Goal: Task Accomplishment & Management: Use online tool/utility

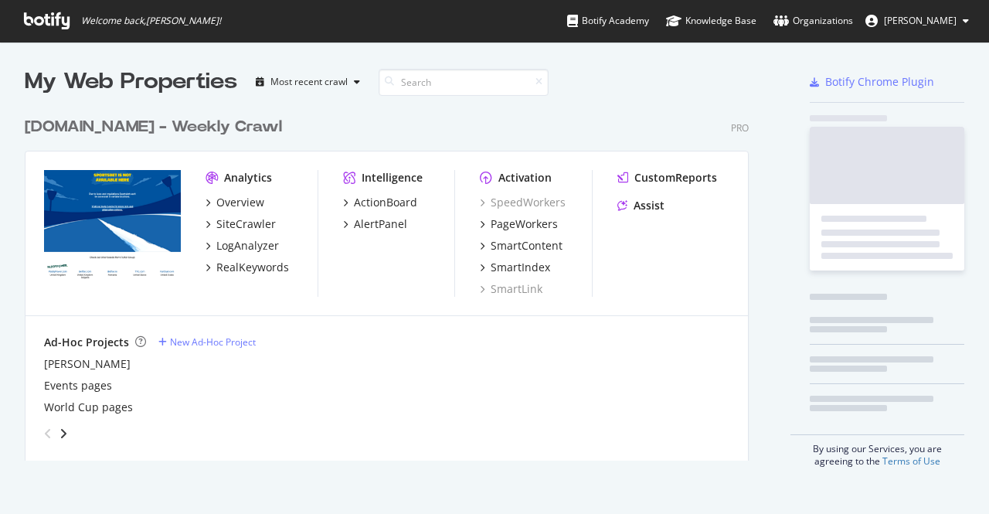
scroll to position [502, 965]
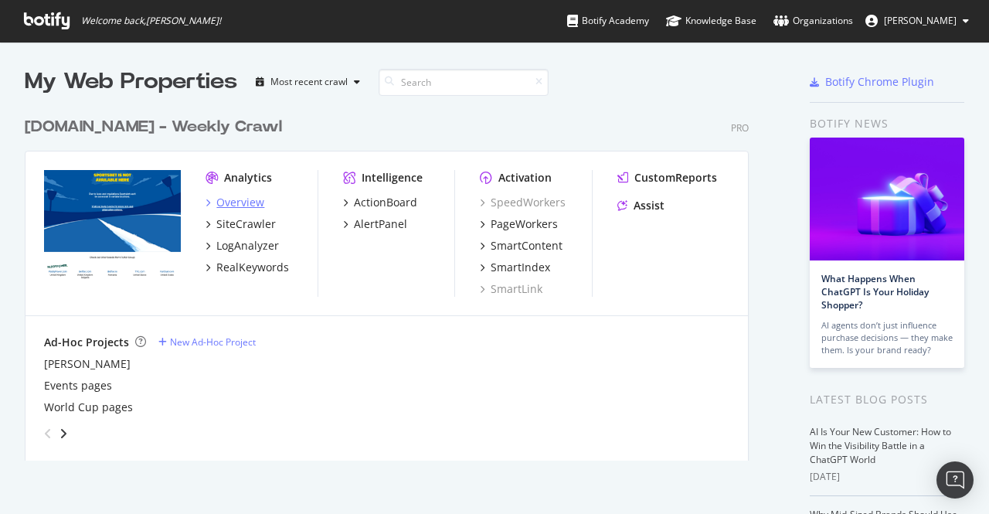
click at [236, 207] on div "Overview" at bounding box center [240, 202] width 48 height 15
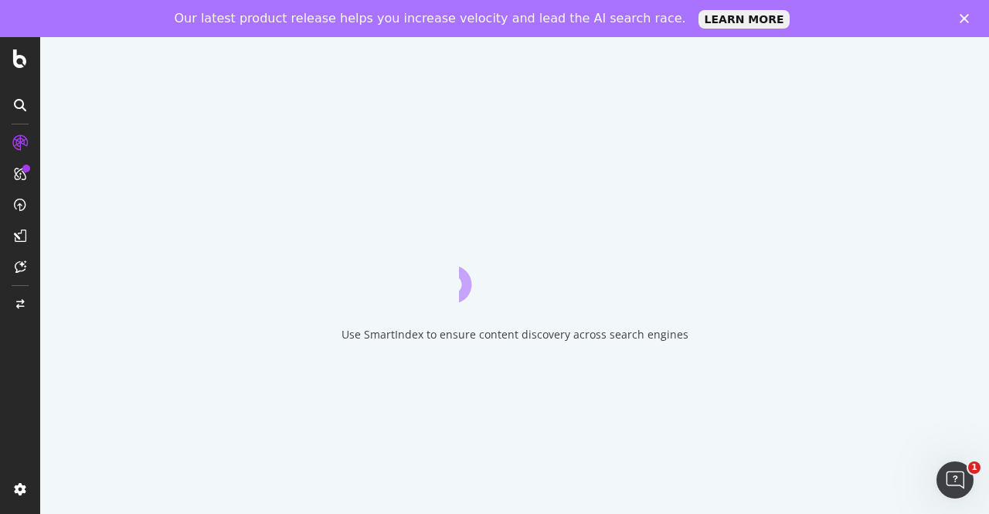
click at [966, 19] on icon "Close" at bounding box center [964, 18] width 9 height 9
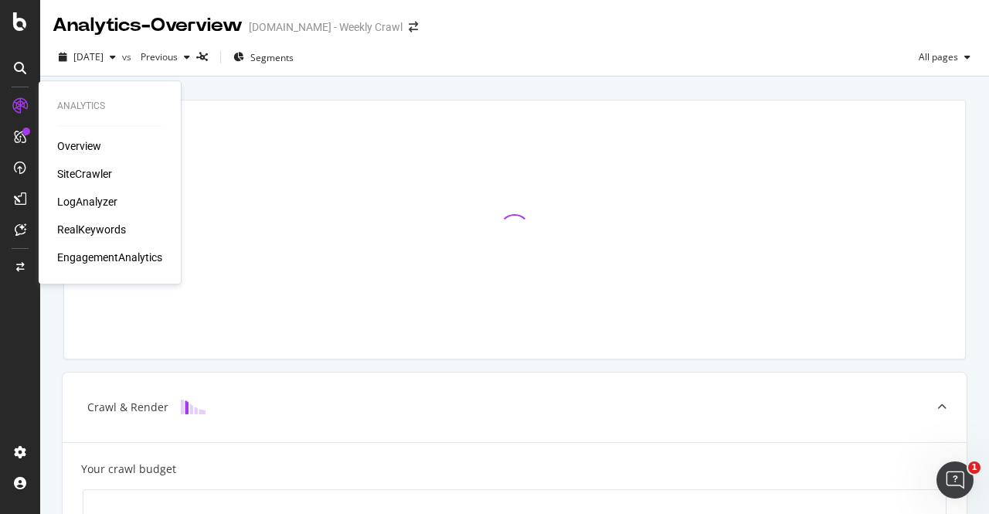
click at [100, 230] on div "RealKeywords" at bounding box center [91, 229] width 69 height 15
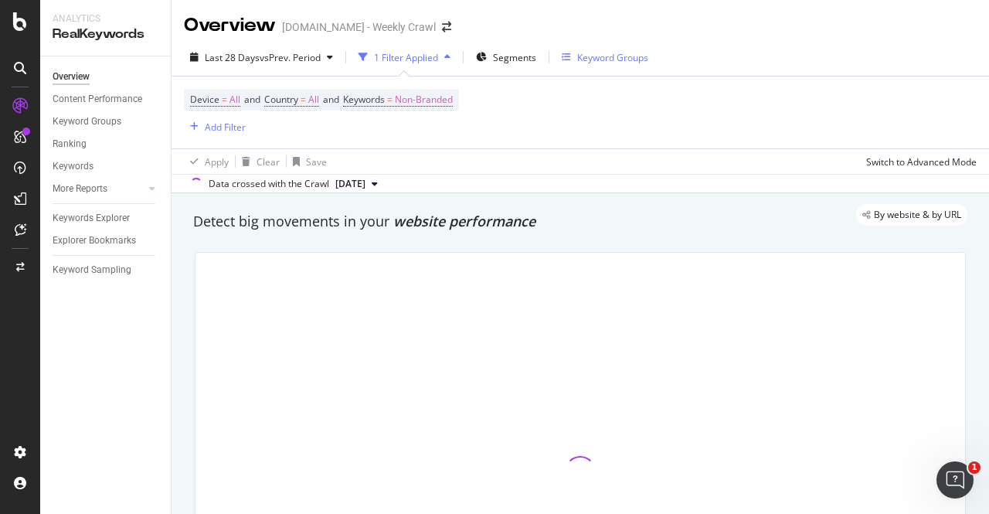
click at [610, 58] on div "Keyword Groups" at bounding box center [612, 57] width 71 height 13
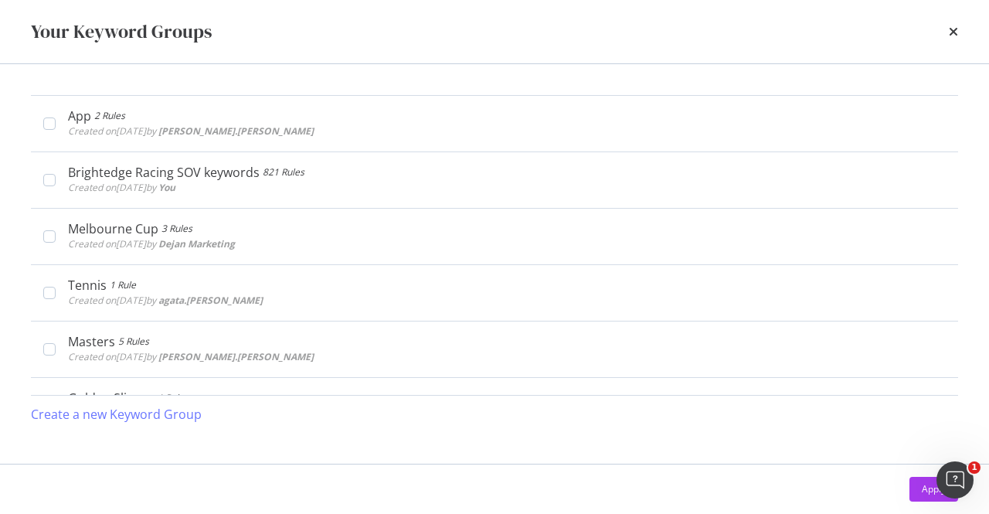
click at [947, 35] on div "Your Keyword Groups" at bounding box center [494, 32] width 927 height 26
click at [960, 33] on div "Your Keyword Groups" at bounding box center [494, 31] width 989 height 63
click at [955, 33] on icon "times" at bounding box center [953, 31] width 9 height 12
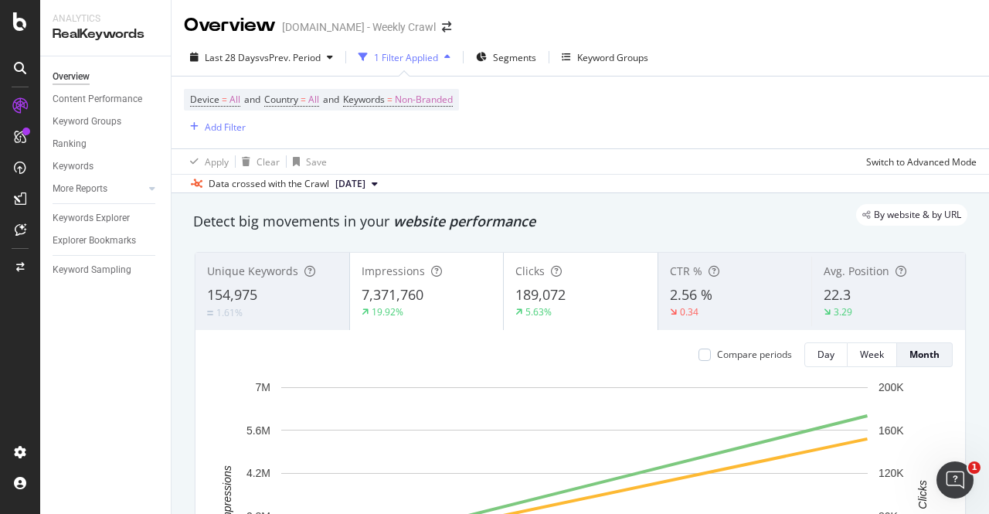
click at [382, 55] on div "1 Filter Applied" at bounding box center [406, 57] width 64 height 13
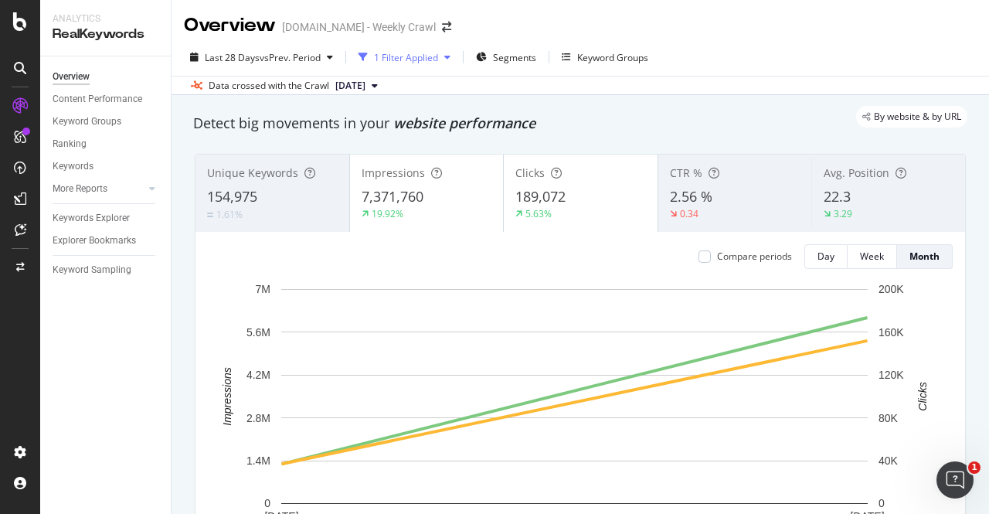
click at [413, 53] on div "1 Filter Applied" at bounding box center [406, 57] width 64 height 13
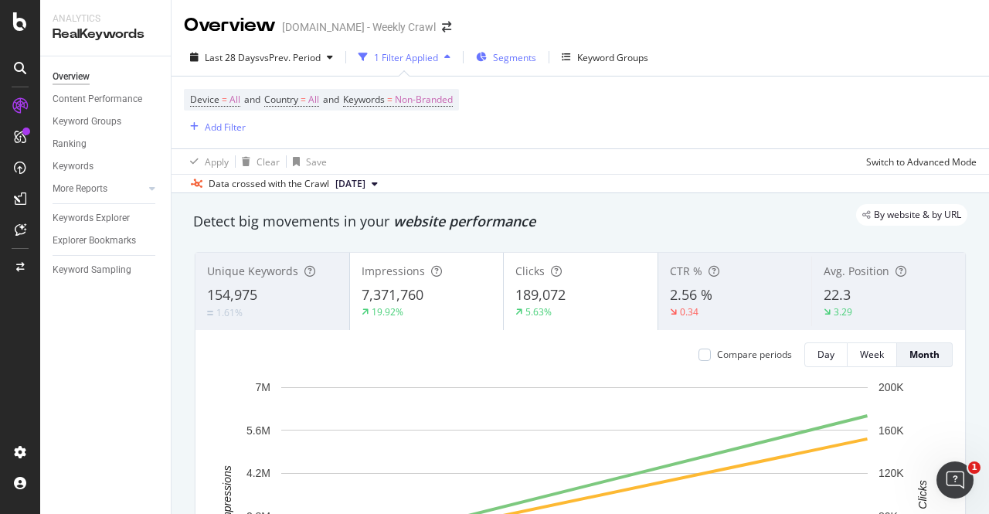
click at [516, 48] on div "Segments" at bounding box center [506, 57] width 60 height 23
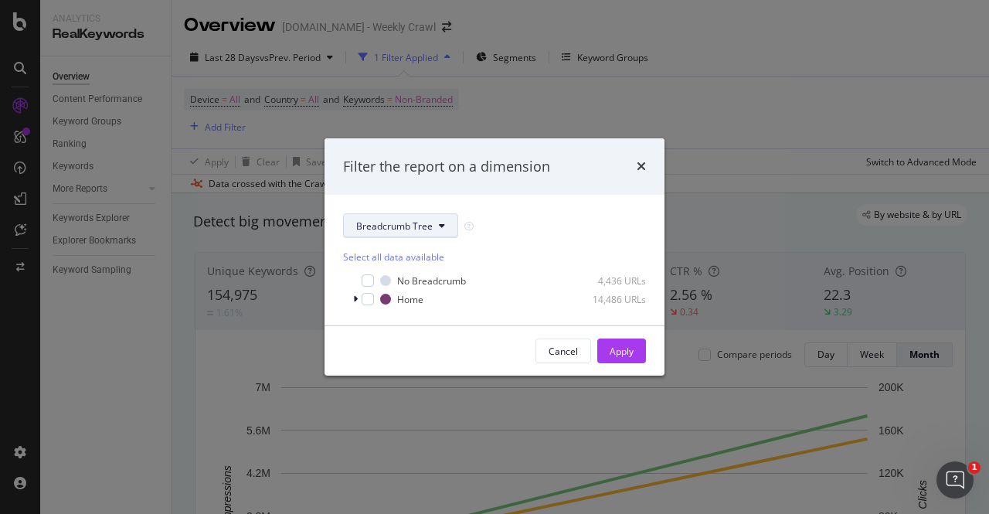
click at [445, 228] on button "Breadcrumb Tree" at bounding box center [400, 225] width 115 height 25
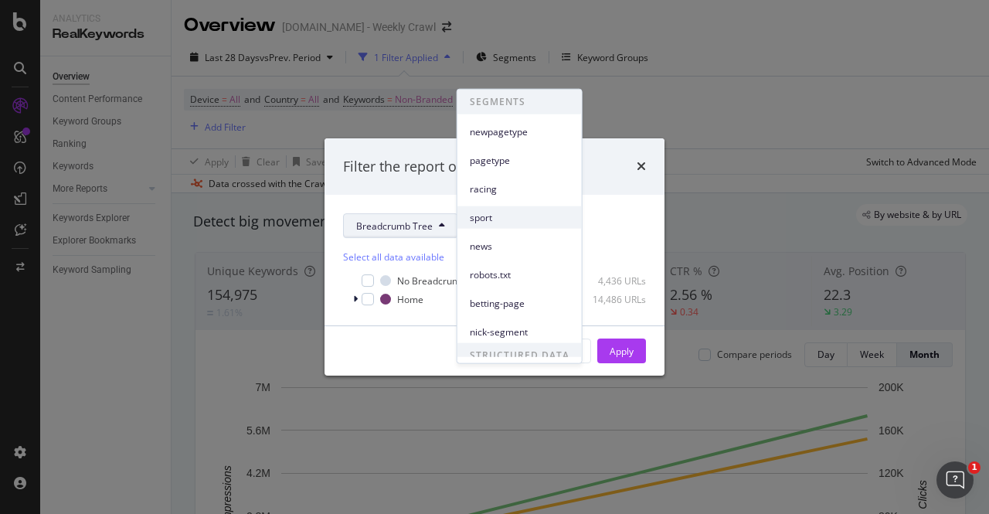
scroll to position [39, 0]
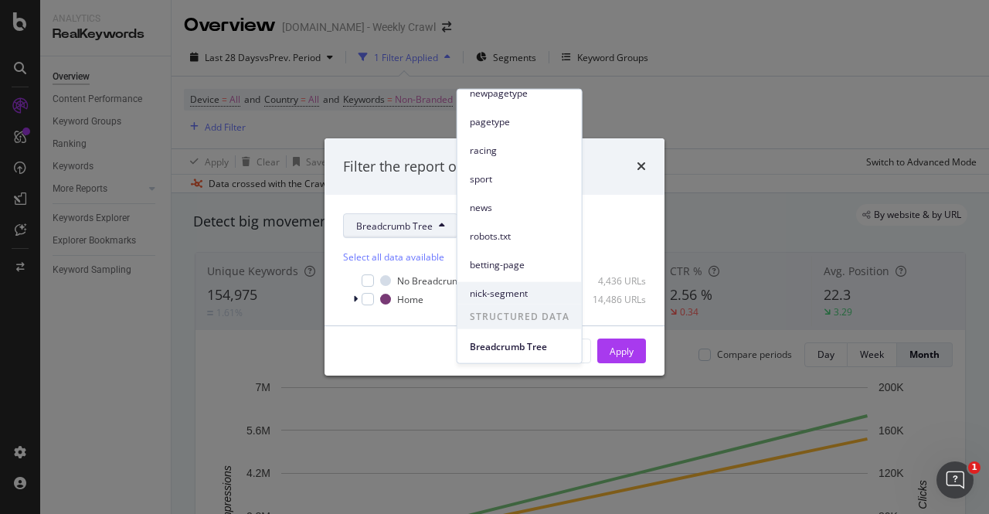
click at [516, 291] on span "nick-segment" at bounding box center [520, 293] width 100 height 14
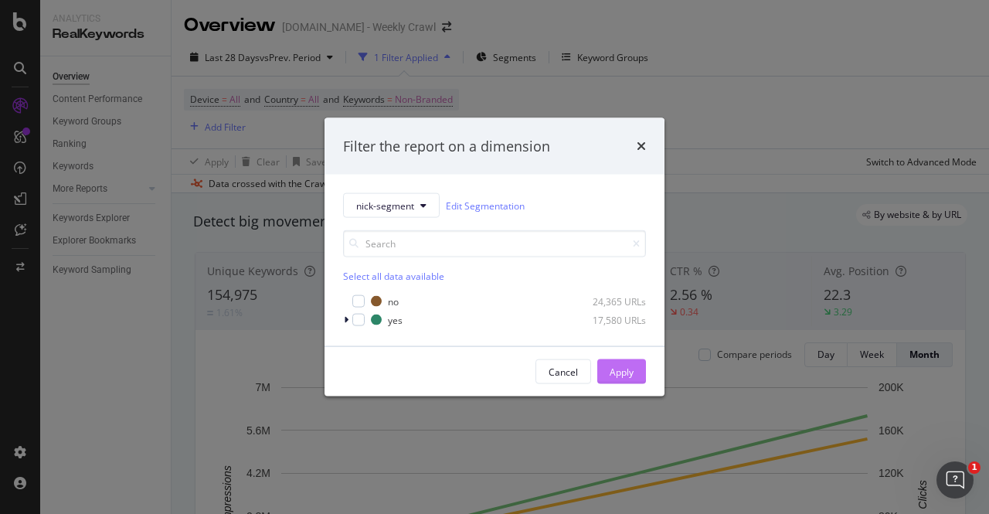
click at [618, 369] on div "Apply" at bounding box center [622, 371] width 24 height 13
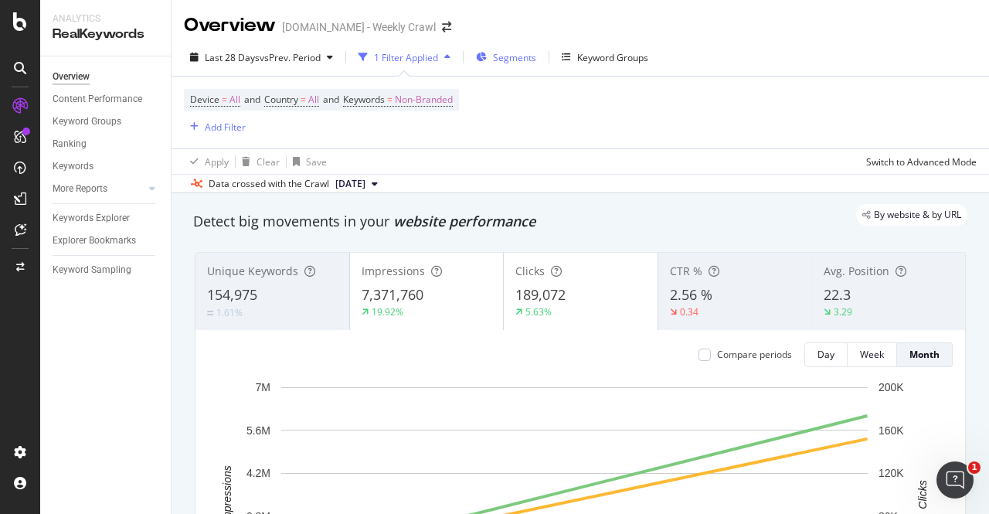
click at [518, 64] on div "Segments" at bounding box center [506, 57] width 60 height 23
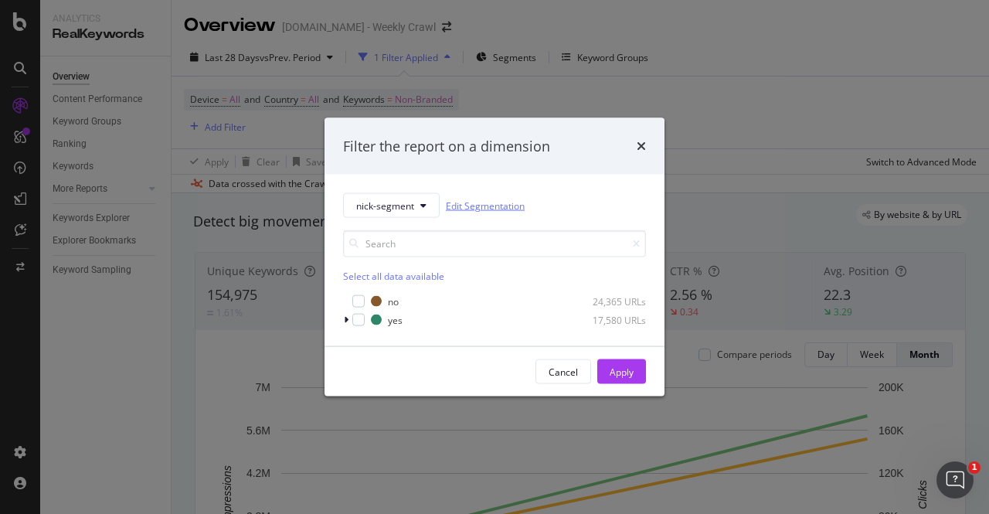
click at [476, 203] on link "Edit Segmentation" at bounding box center [485, 205] width 79 height 16
click at [357, 318] on div "modal" at bounding box center [358, 320] width 12 height 12
click at [634, 369] on button "Apply" at bounding box center [621, 371] width 49 height 25
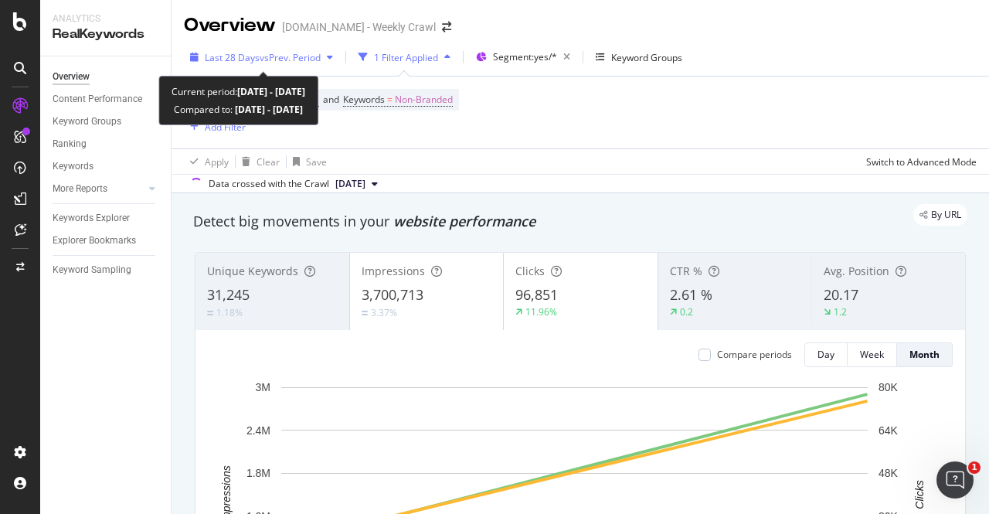
click at [280, 64] on div "Last 28 Days vs Prev. Period" at bounding box center [261, 57] width 155 height 23
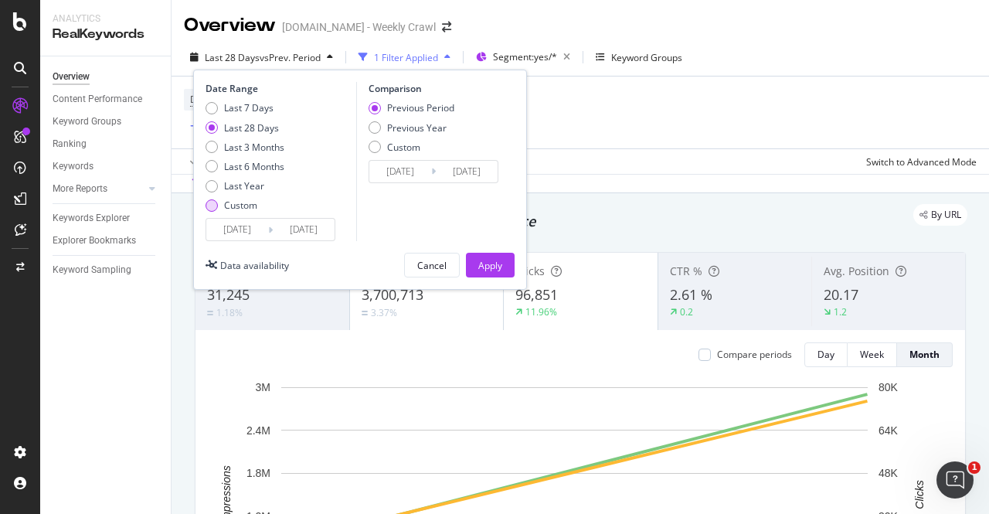
click at [212, 205] on div "Custom" at bounding box center [212, 205] width 12 height 12
click at [237, 231] on input "[DATE]" at bounding box center [237, 230] width 62 height 22
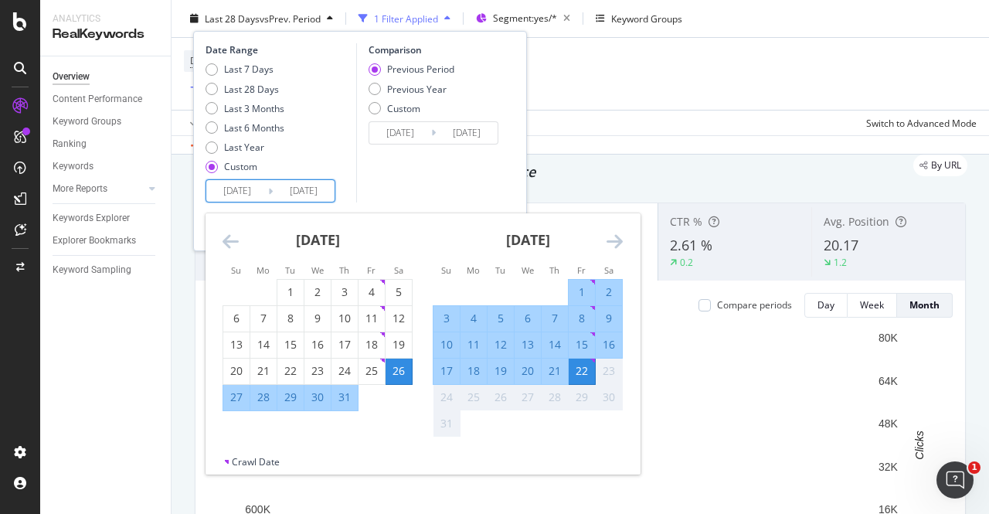
scroll to position [49, 0]
click at [219, 239] on div "July 2025 1 2 3 4 5 6 7 8 9 10 11 12 13 14 15 16 17 18 19 20 21 22 23 24 25 26 …" at bounding box center [317, 312] width 210 height 198
click at [230, 242] on icon "Move backward to switch to the previous month." at bounding box center [231, 241] width 16 height 19
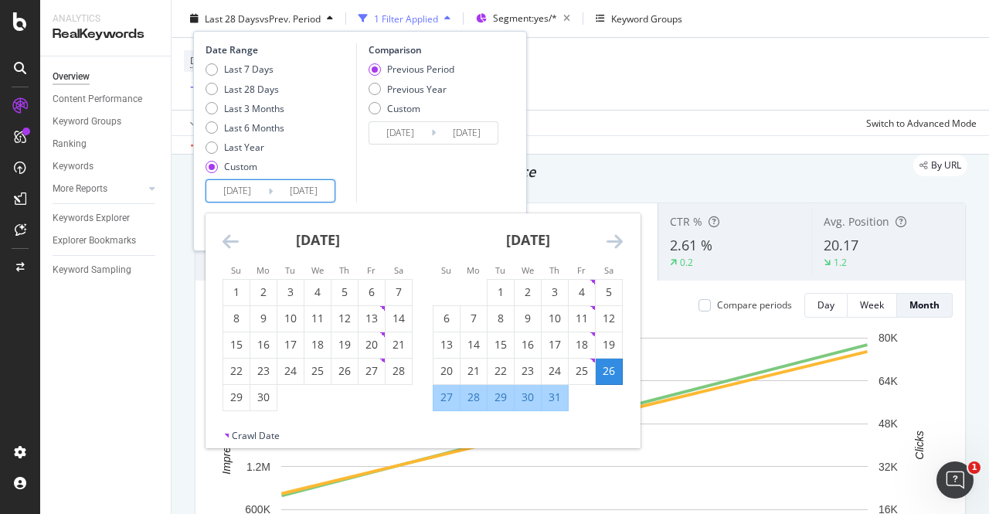
click at [230, 242] on icon "Move backward to switch to the previous month." at bounding box center [231, 241] width 16 height 19
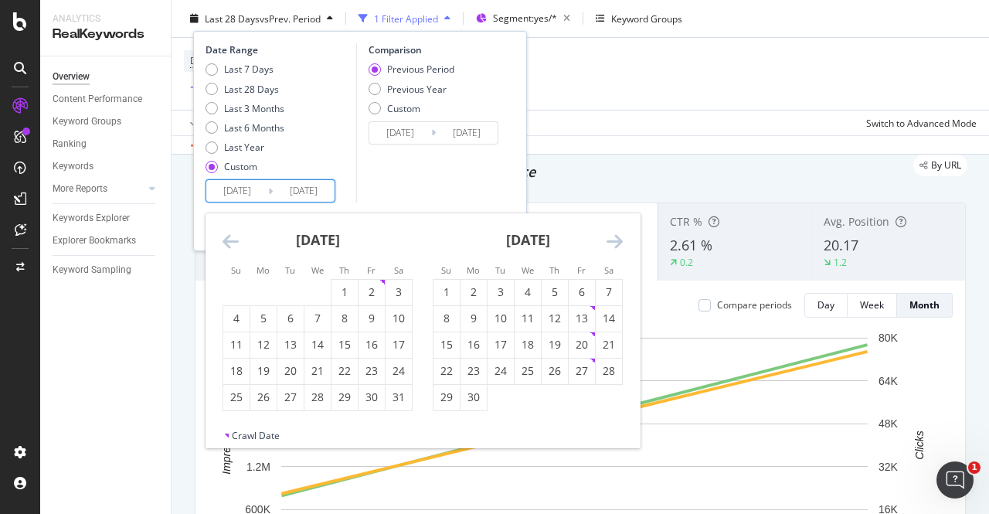
click at [230, 242] on icon "Move backward to switch to the previous month." at bounding box center [231, 241] width 16 height 19
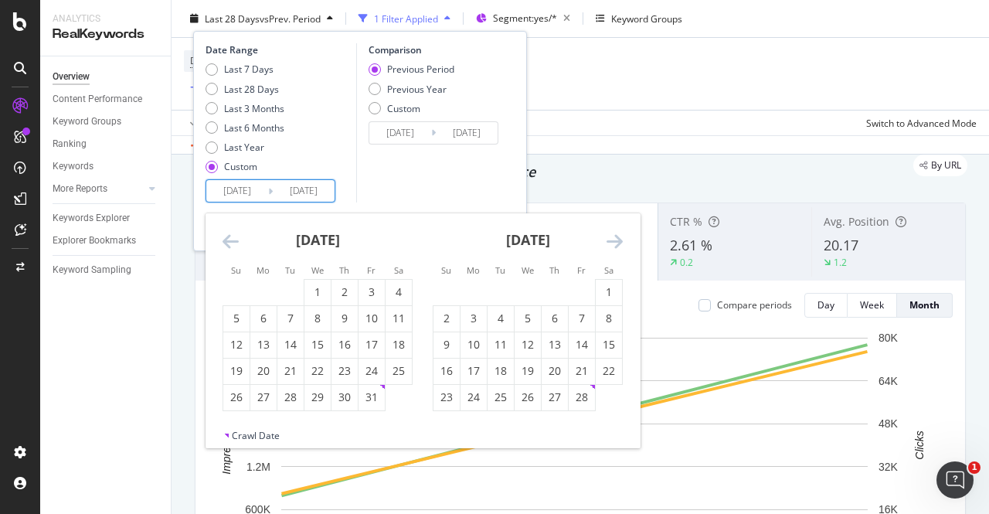
click at [230, 242] on icon "Move backward to switch to the previous month." at bounding box center [231, 241] width 16 height 19
click at [229, 242] on icon "Move backward to switch to the previous month." at bounding box center [231, 241] width 16 height 19
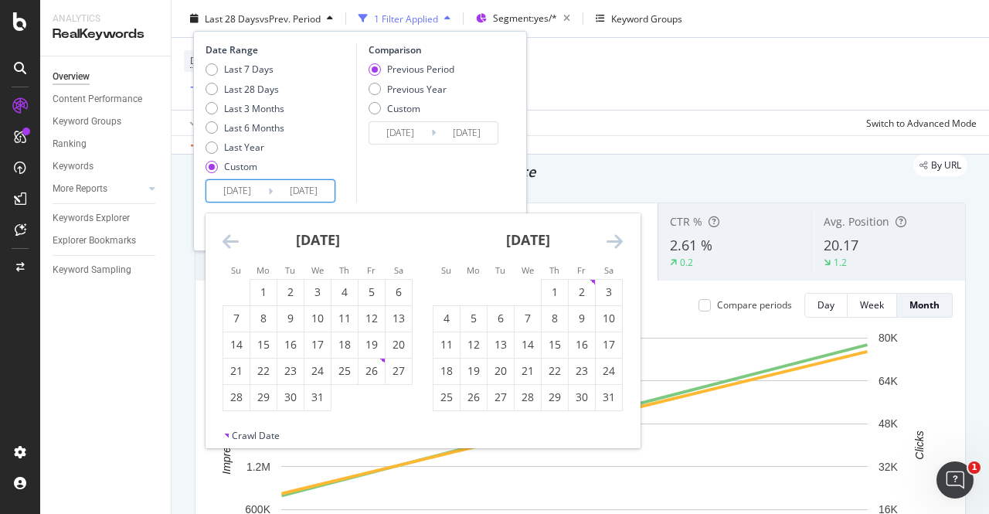
click at [229, 242] on icon "Move backward to switch to the previous month." at bounding box center [231, 241] width 16 height 19
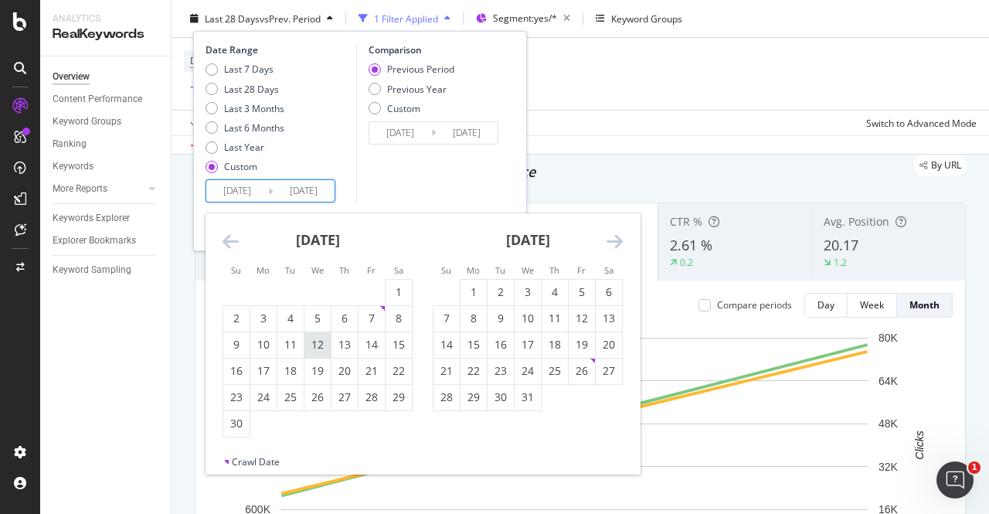
click at [316, 345] on div "12" at bounding box center [317, 344] width 26 height 15
type input "[DATE]"
type input "2023/04/02"
type input "2024/06/11"
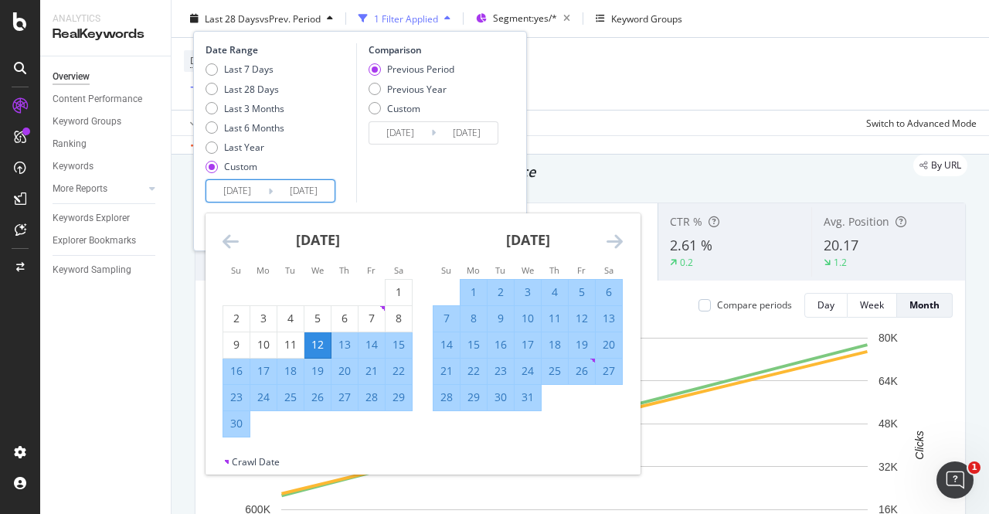
click at [418, 182] on div "Comparison Previous Period Previous Year Custom 2023/04/02 Navigate forward to …" at bounding box center [429, 122] width 147 height 159
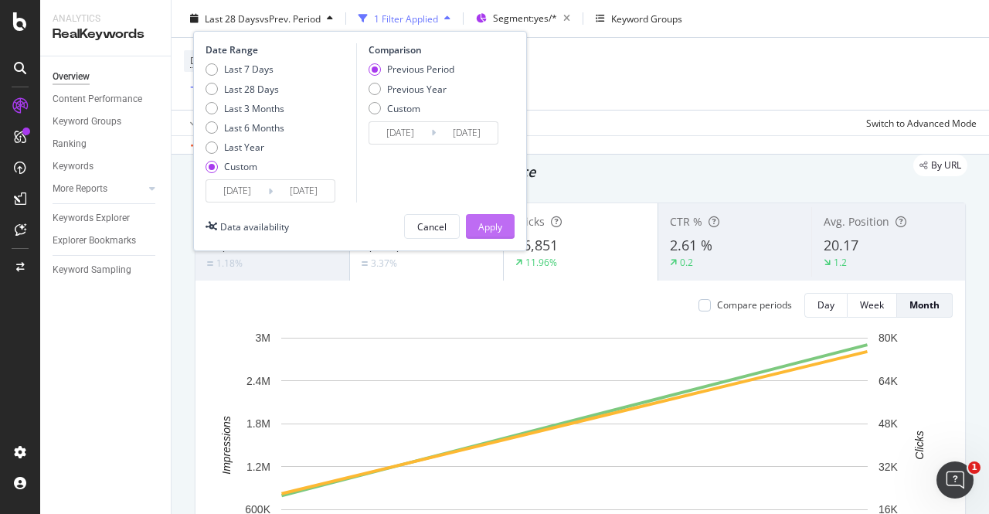
click at [483, 217] on div "Apply" at bounding box center [490, 226] width 24 height 23
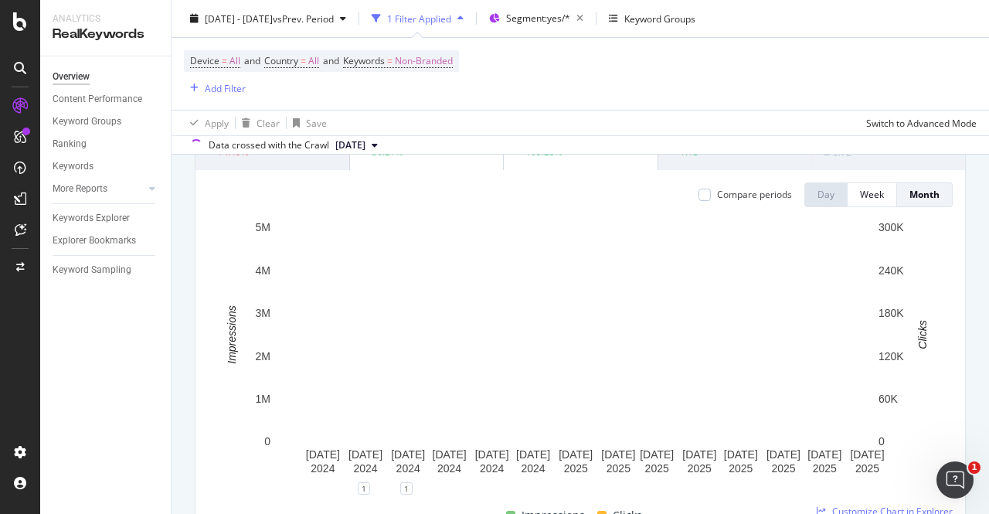
scroll to position [159, 0]
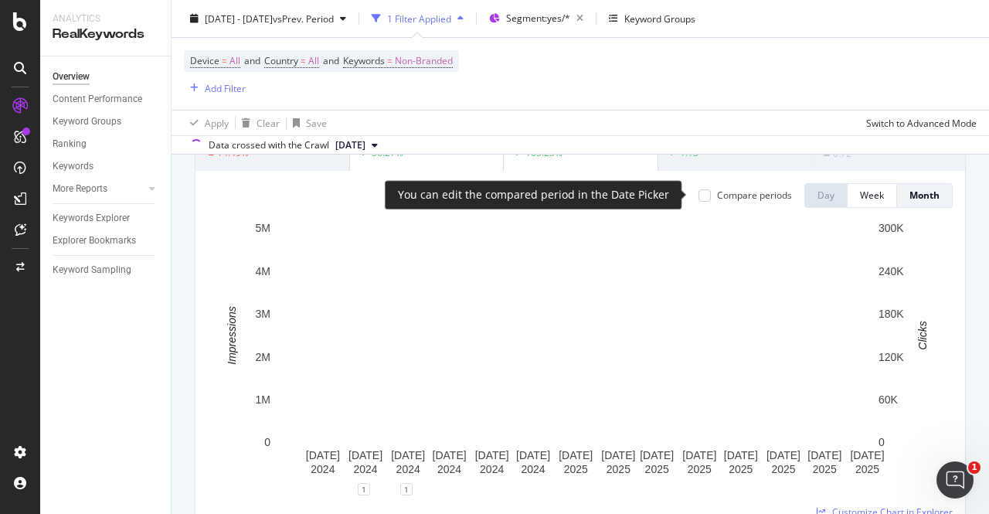
click at [698, 196] on div at bounding box center [704, 195] width 12 height 12
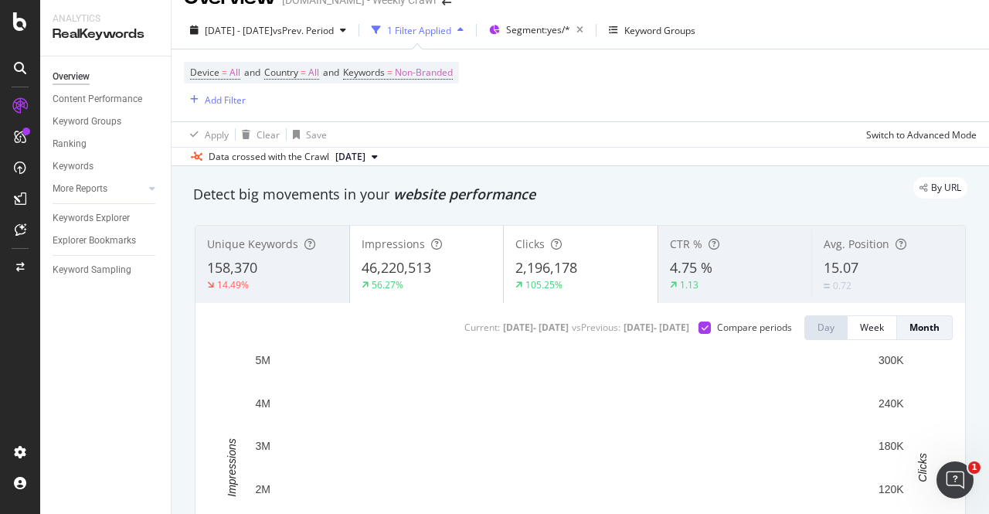
scroll to position [26, 0]
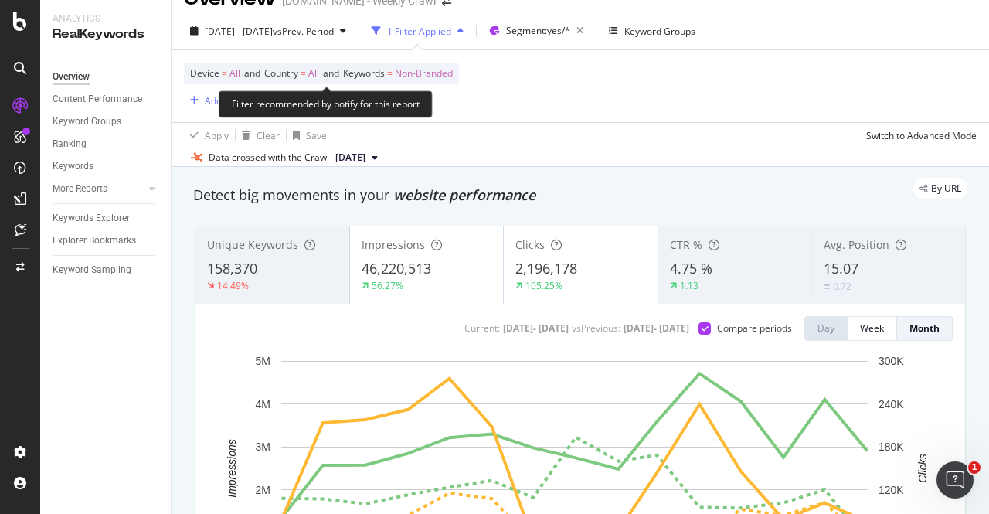
click at [419, 70] on span "Non-Branded" at bounding box center [424, 74] width 58 height 22
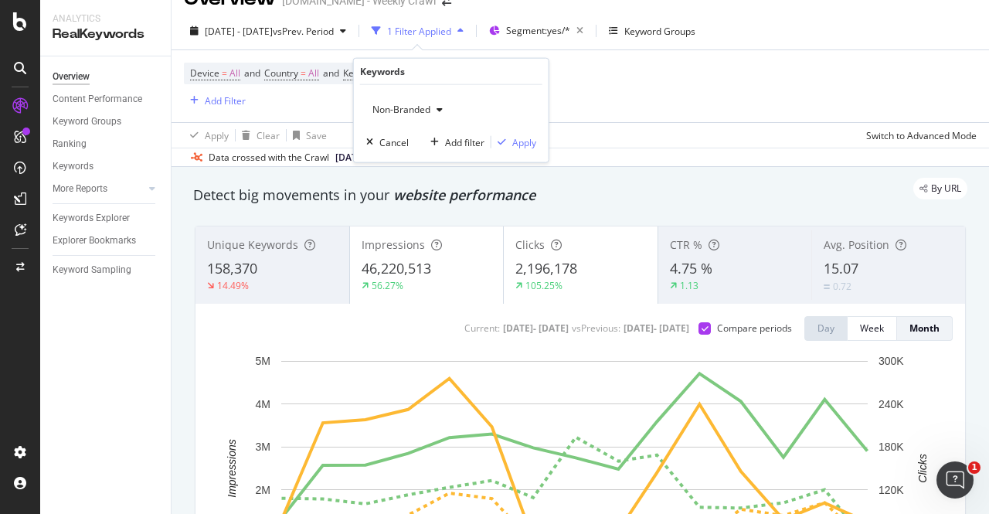
click at [427, 105] on span "Non-Branded" at bounding box center [398, 109] width 64 height 13
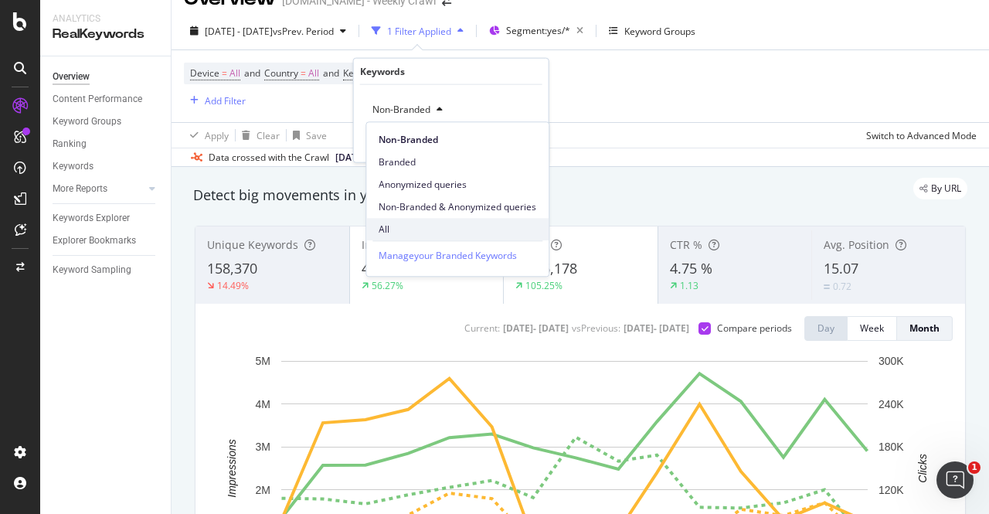
click at [396, 220] on div "All" at bounding box center [457, 229] width 182 height 22
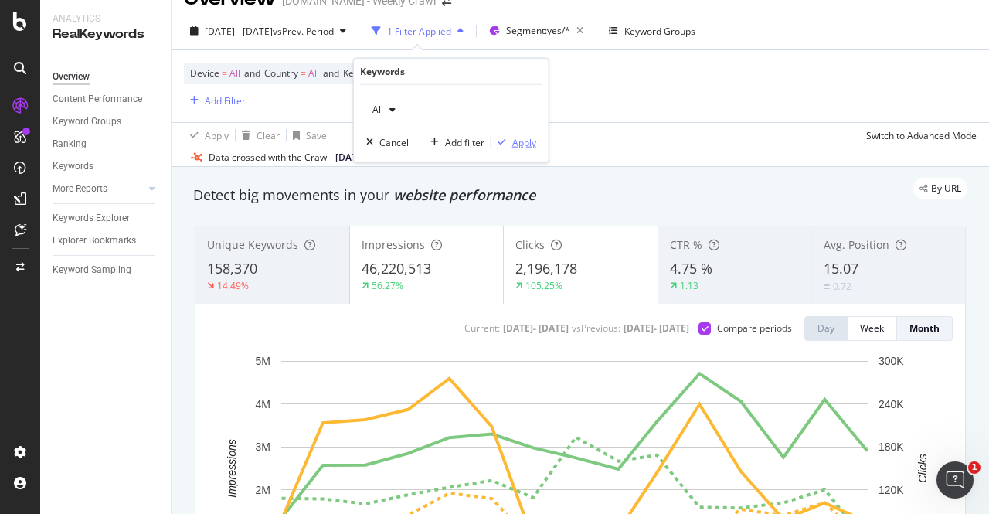
click at [525, 140] on div "Apply" at bounding box center [524, 141] width 24 height 13
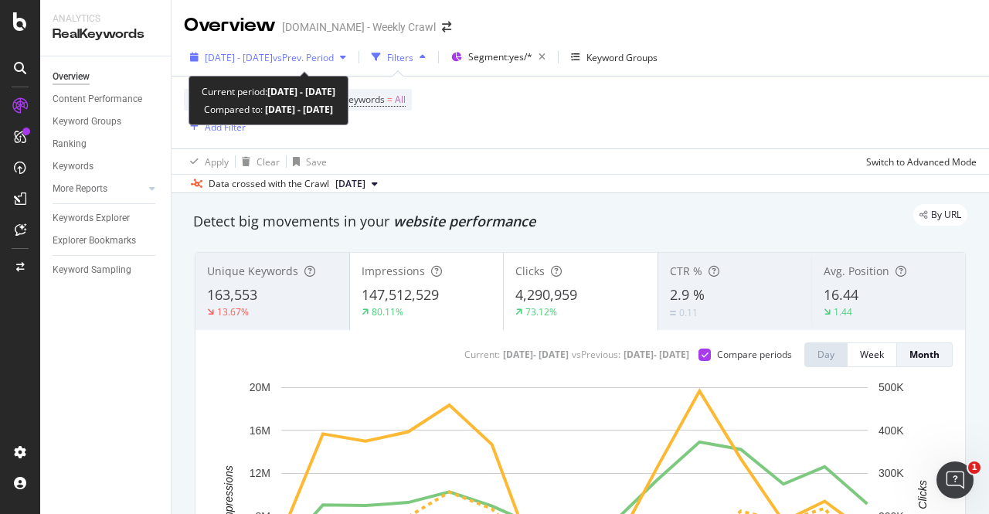
click at [217, 66] on div "2024 Jun. 12th - 2025 Aug. 22nd vs Prev. Period" at bounding box center [268, 57] width 168 height 23
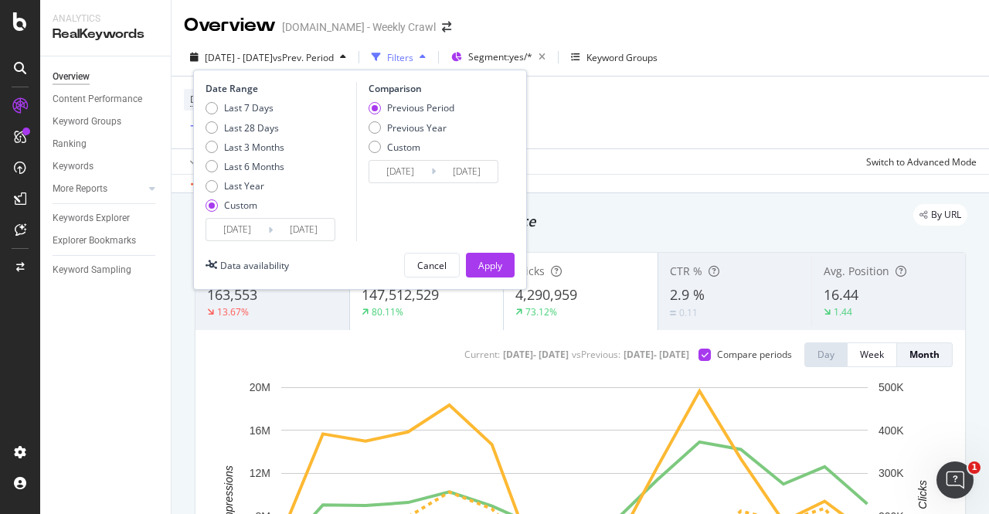
click at [244, 227] on input "[DATE]" at bounding box center [237, 230] width 62 height 22
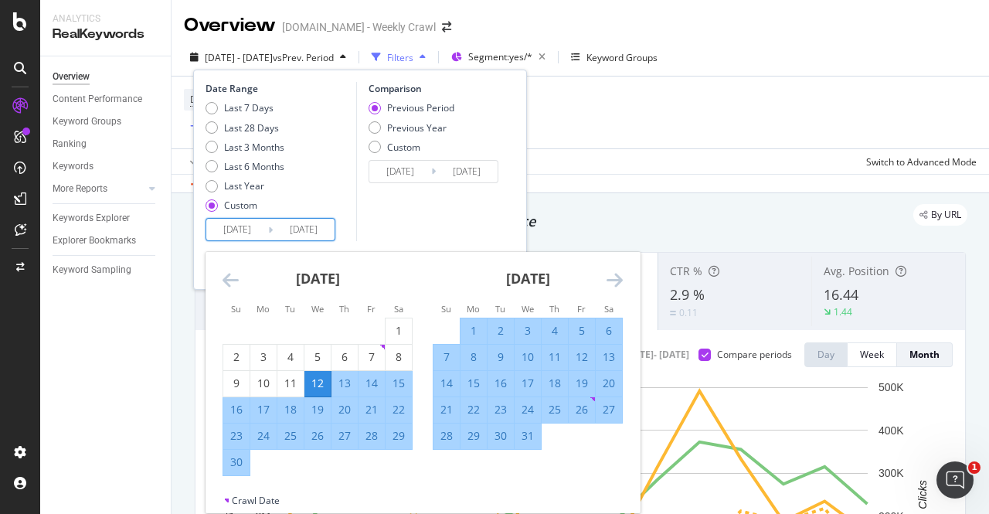
click at [614, 284] on icon "Move forward to switch to the next month." at bounding box center [615, 279] width 16 height 19
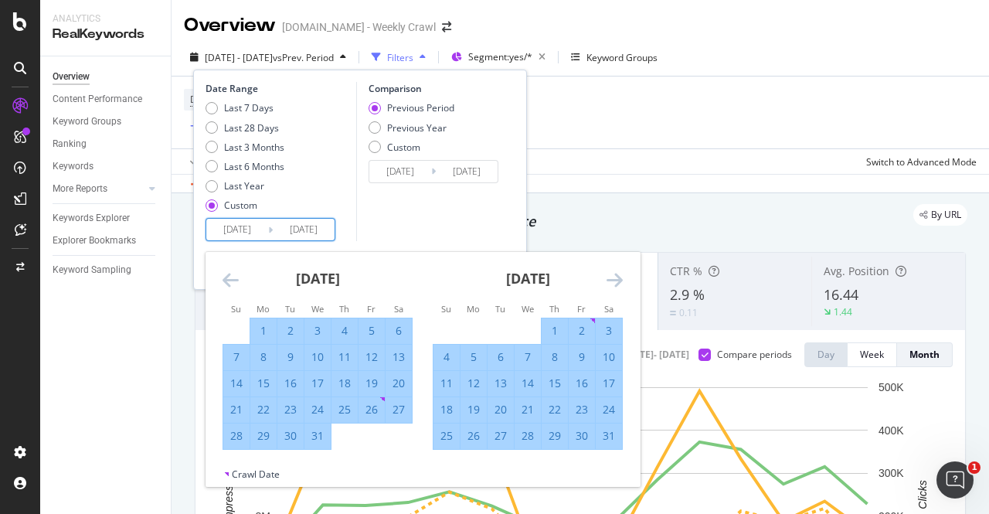
click at [553, 407] on div "22" at bounding box center [555, 409] width 26 height 15
type input "2024/08/22"
type input "2023/08/22"
type input "2024/08/21"
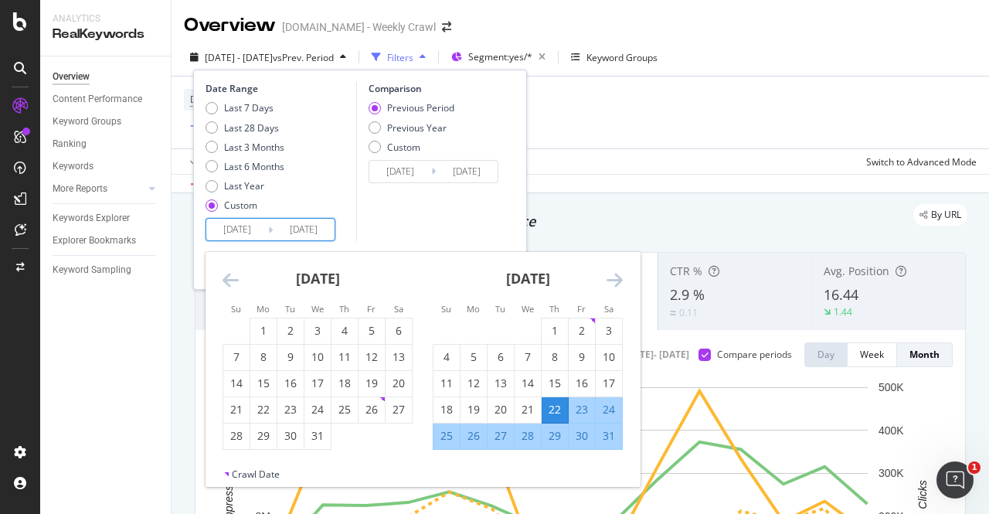
click at [474, 221] on div "Comparison Previous Period Previous Year Custom 2023/08/22 Navigate forward to …" at bounding box center [429, 161] width 147 height 159
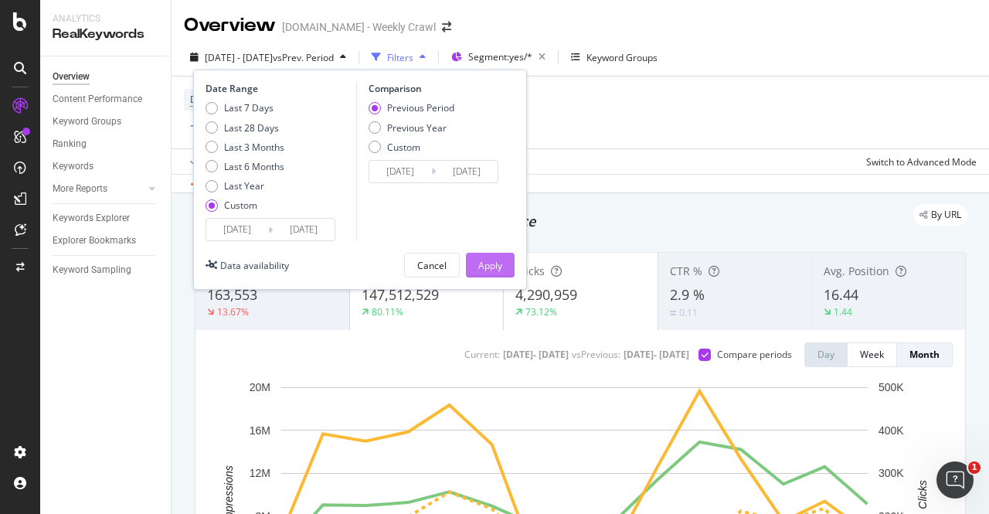
click at [502, 262] on button "Apply" at bounding box center [490, 265] width 49 height 25
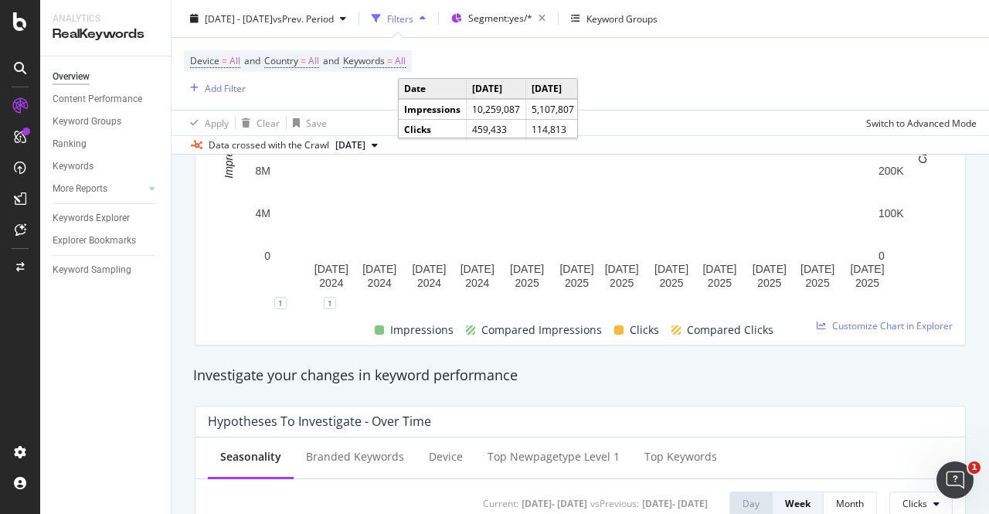
scroll to position [345, 0]
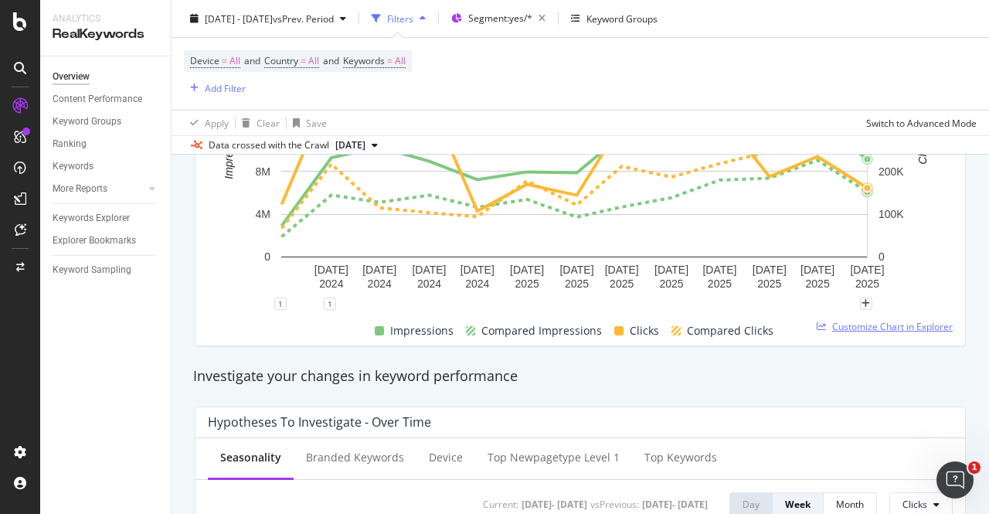
click at [864, 324] on span "Customize Chart in Explorer" at bounding box center [892, 326] width 121 height 13
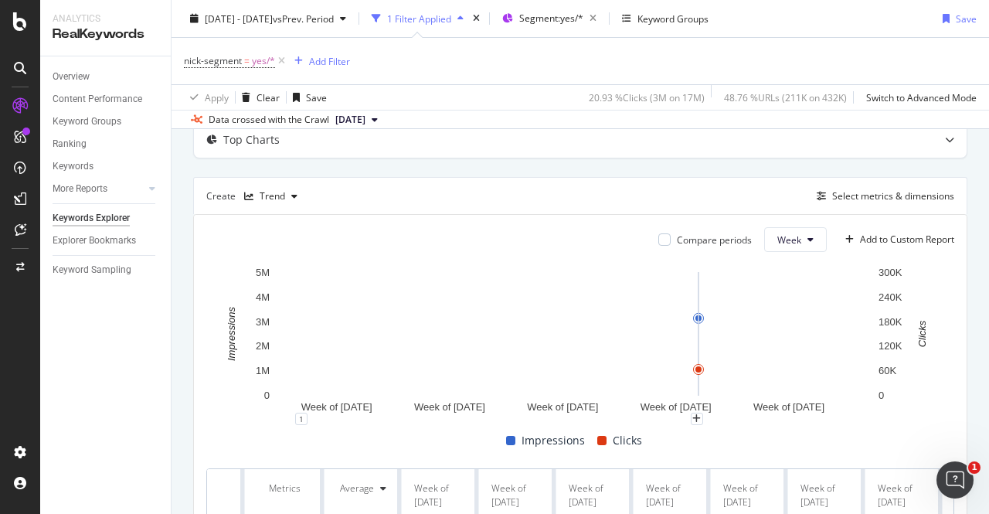
scroll to position [90, 0]
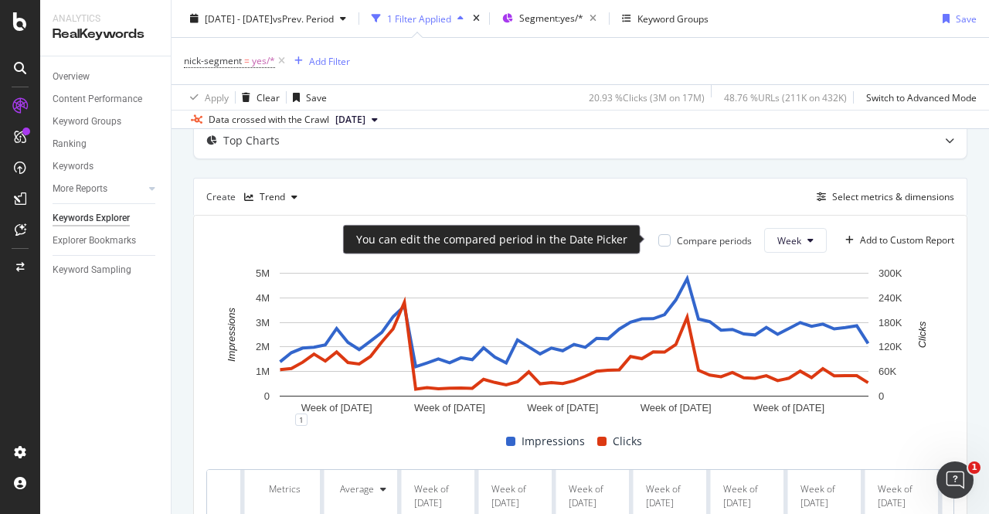
click at [664, 242] on div "Compare periods" at bounding box center [704, 240] width 93 height 13
click at [658, 239] on div at bounding box center [664, 240] width 12 height 12
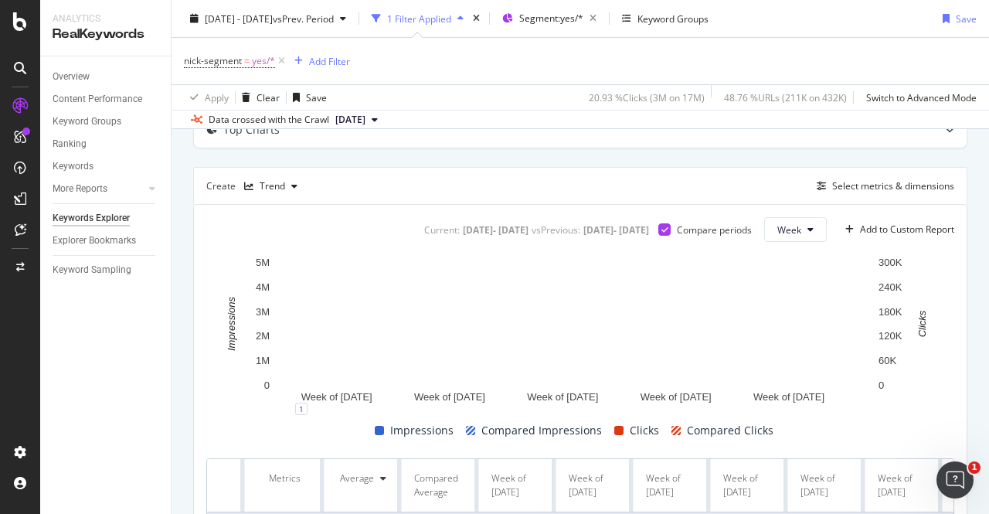
scroll to position [90, 0]
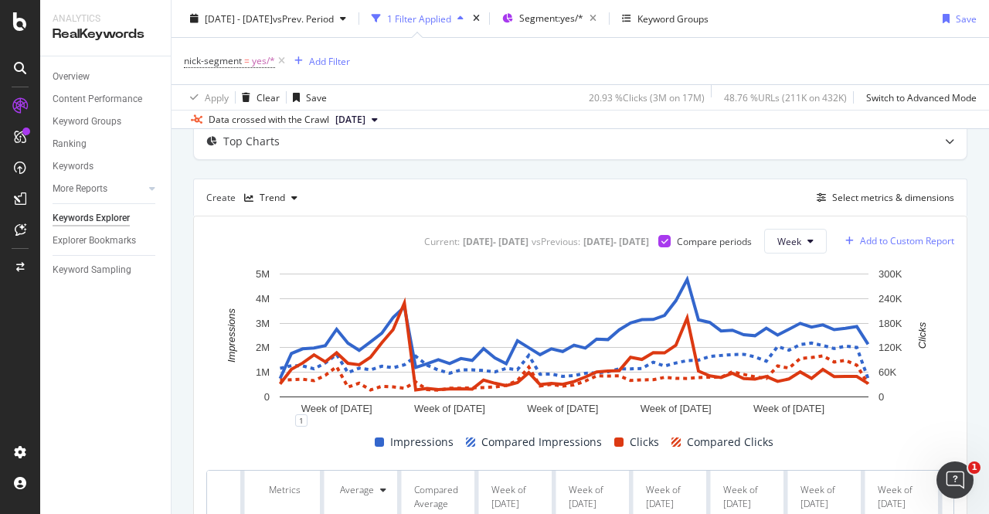
click at [879, 243] on div "Add to Custom Report" at bounding box center [907, 240] width 94 height 9
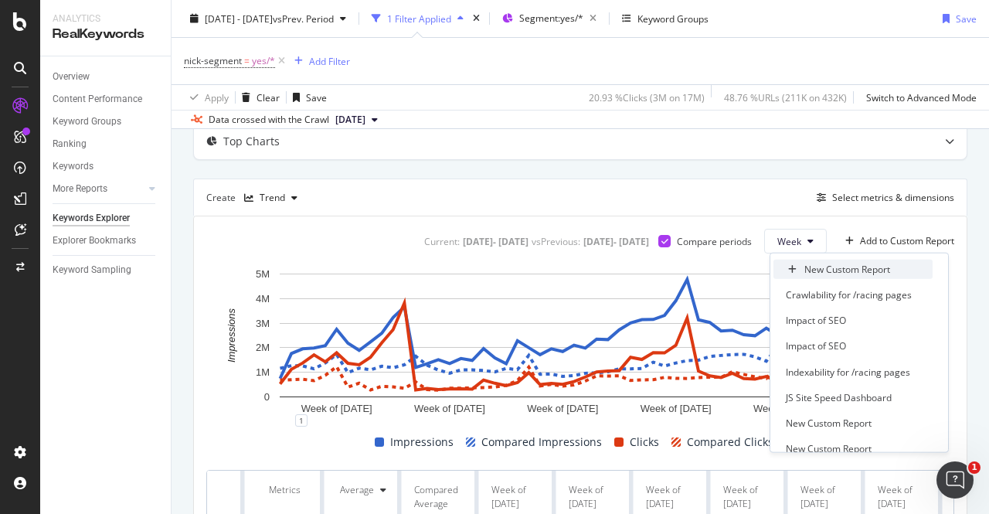
click at [859, 273] on div "New Custom Report" at bounding box center [847, 269] width 86 height 13
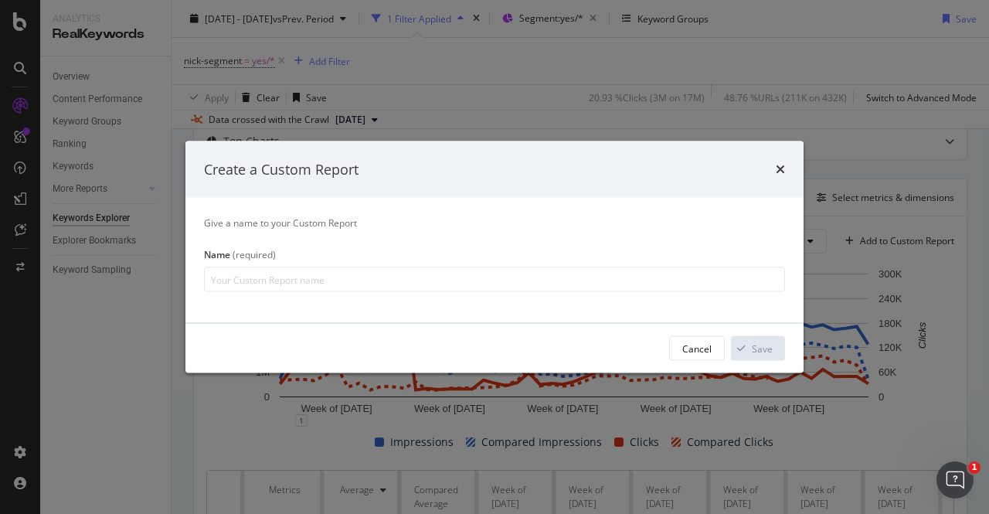
click at [491, 280] on input "modal" at bounding box center [494, 279] width 581 height 25
type input "Pageworkers Performance Uplift"
click at [753, 356] on div "Save" at bounding box center [752, 348] width 42 height 23
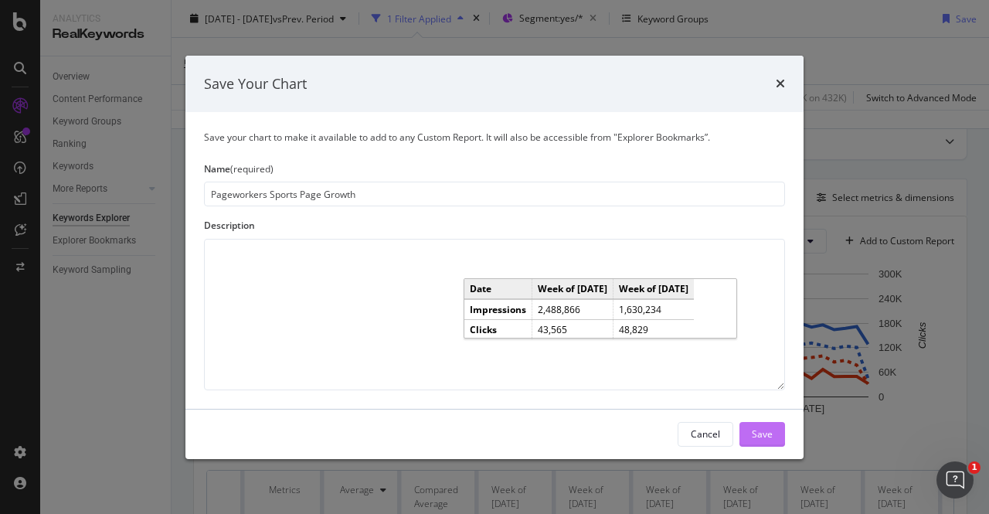
type input "Pageworkers Sports Page Growth"
click at [757, 430] on div "Save" at bounding box center [762, 433] width 21 height 13
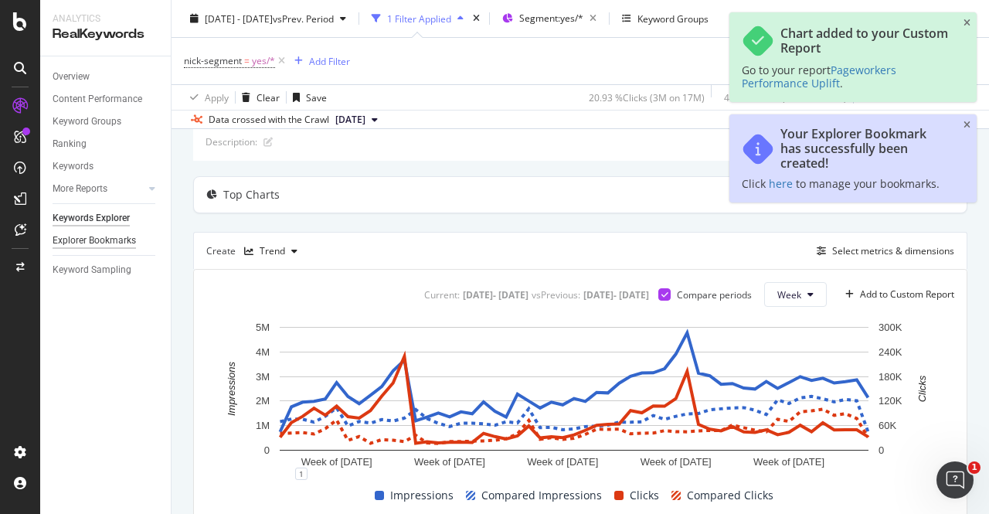
click at [111, 243] on div "Explorer Bookmarks" at bounding box center [94, 241] width 83 height 16
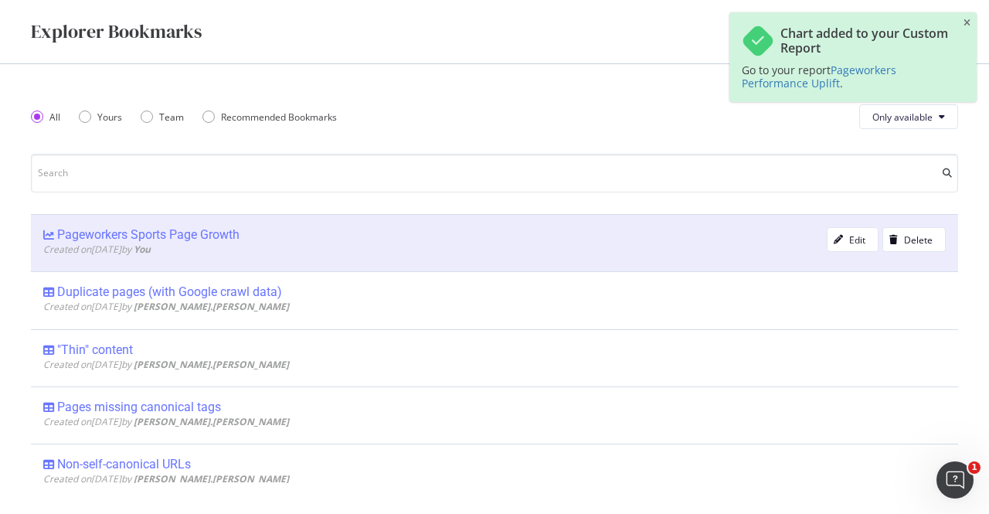
click at [206, 233] on div "Pageworkers Sports Page Growth" at bounding box center [148, 234] width 182 height 15
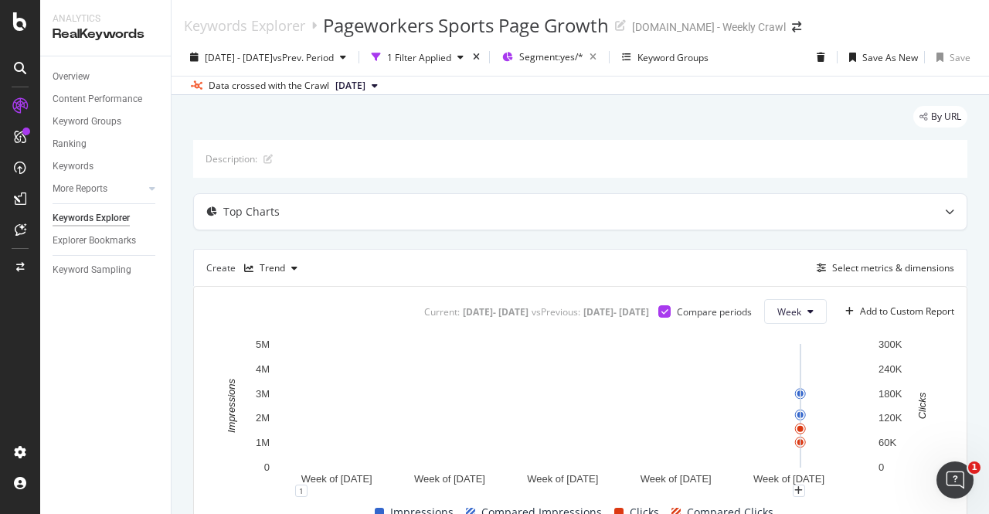
scroll to position [1, 0]
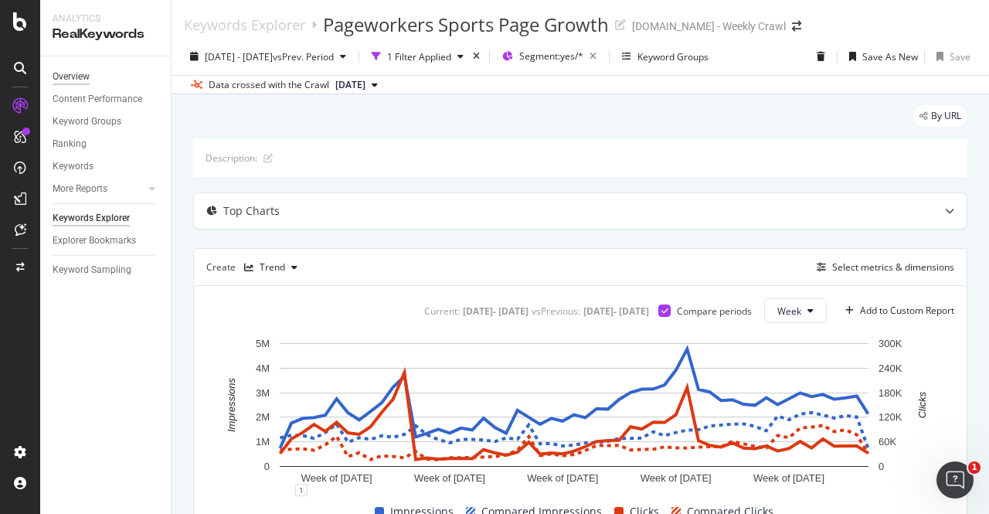
click at [68, 78] on div "Overview" at bounding box center [71, 77] width 37 height 16
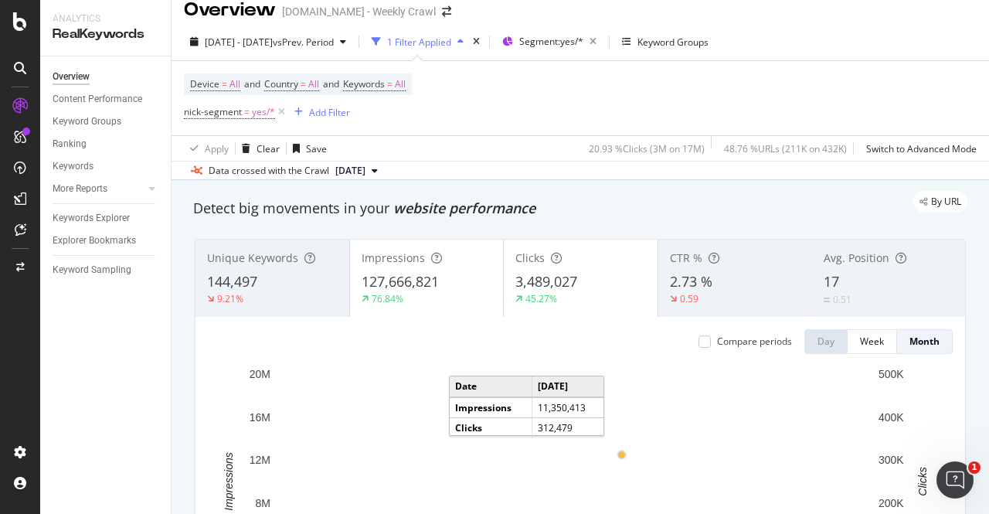
scroll to position [15, 0]
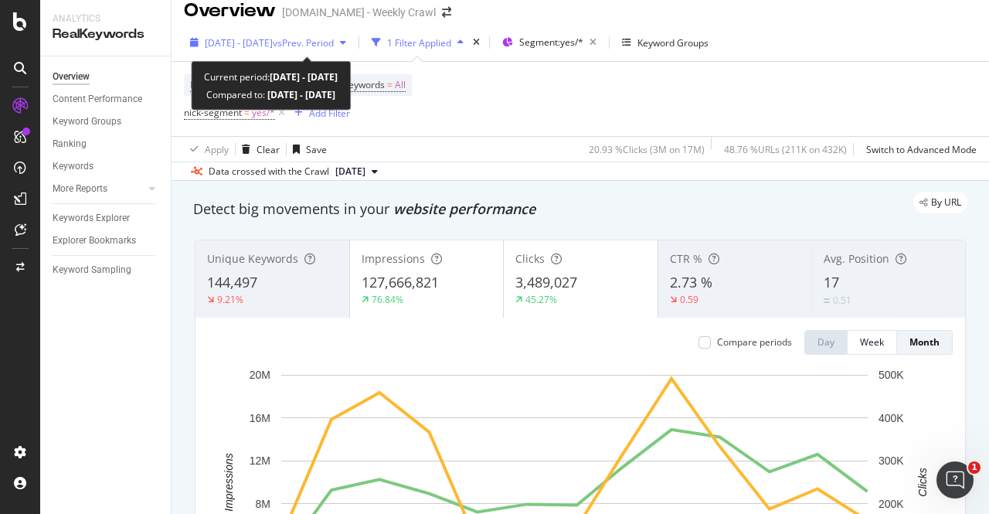
click at [273, 39] on span "2024 Aug. 22nd - 2025 Aug. 22nd" at bounding box center [239, 42] width 68 height 13
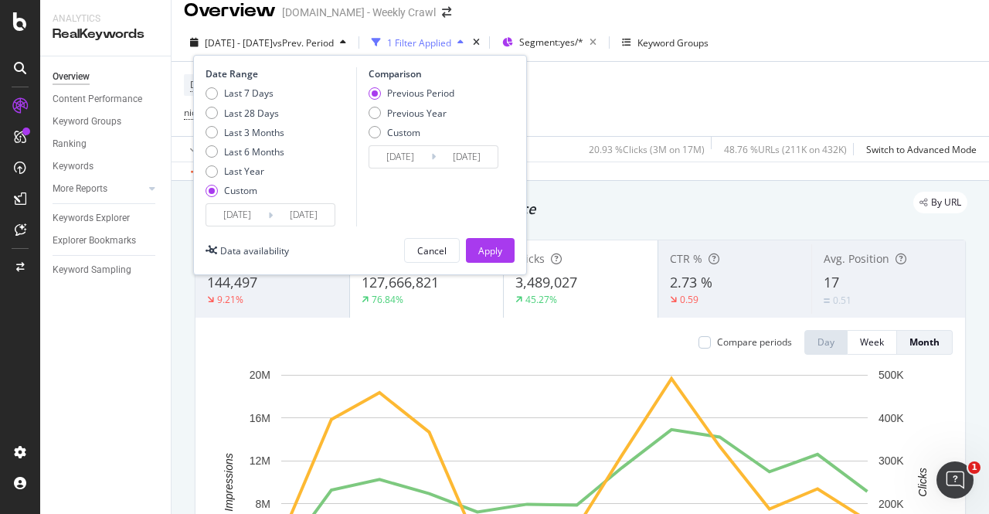
click at [240, 218] on input "2024/08/22" at bounding box center [237, 215] width 62 height 22
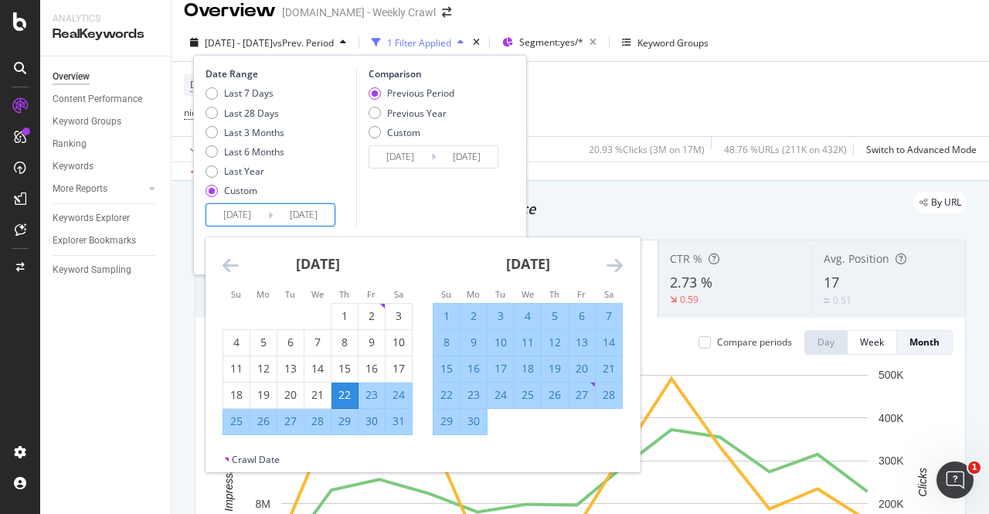
click at [225, 267] on icon "Move backward to switch to the previous month." at bounding box center [231, 265] width 16 height 19
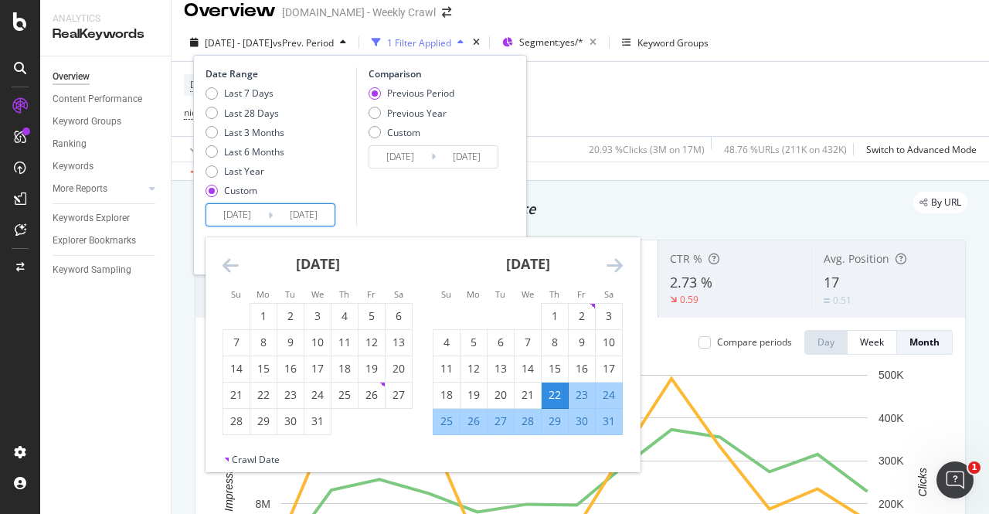
click at [225, 267] on icon "Move backward to switch to the previous month." at bounding box center [231, 265] width 16 height 19
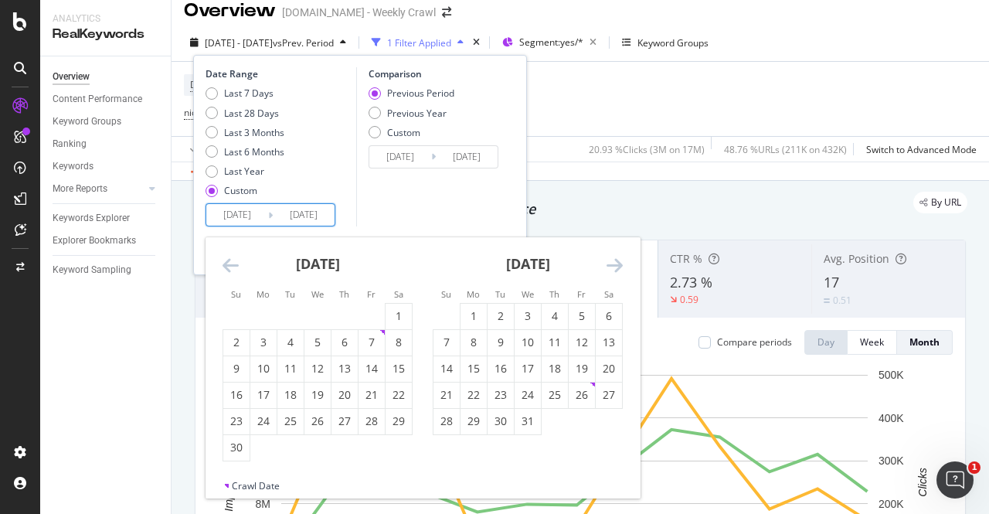
click at [225, 267] on icon "Move backward to switch to the previous month." at bounding box center [231, 265] width 16 height 19
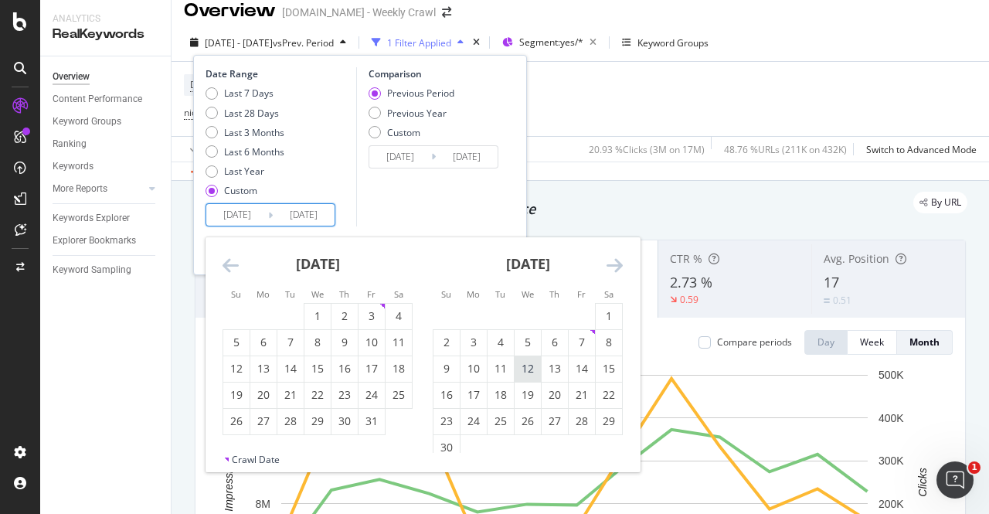
click at [515, 369] on div "12" at bounding box center [528, 368] width 26 height 15
type input "[DATE]"
type input "2023/04/02"
type input "2024/06/11"
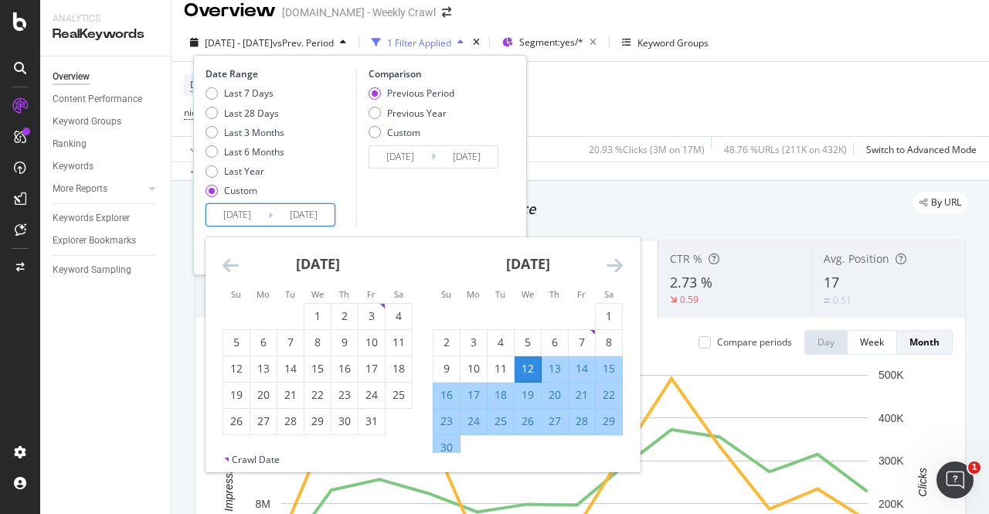
click at [468, 223] on div "Comparison Previous Period Previous Year Custom 2023/04/02 Navigate forward to …" at bounding box center [429, 146] width 147 height 159
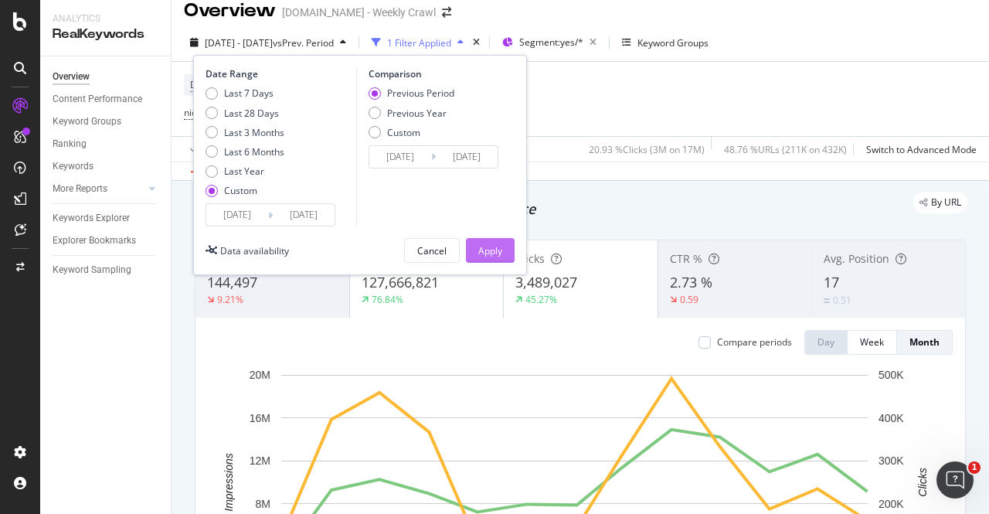
click at [497, 253] on div "Apply" at bounding box center [490, 250] width 24 height 13
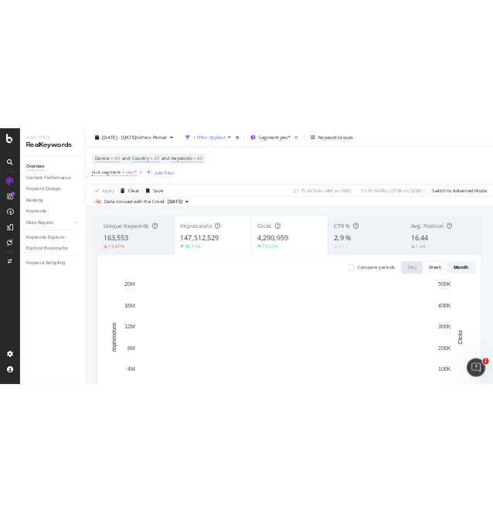
scroll to position [1, 0]
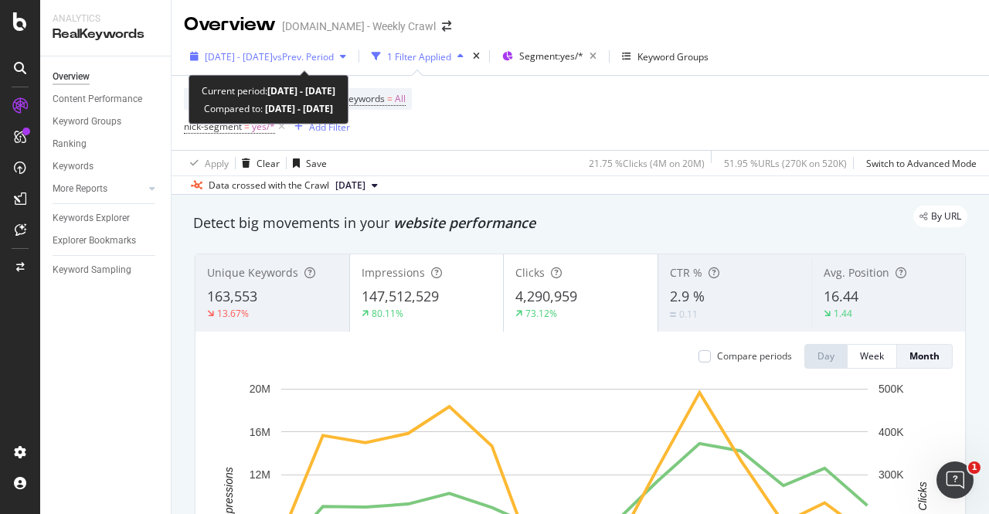
click at [334, 53] on span "vs Prev. Period" at bounding box center [303, 56] width 61 height 13
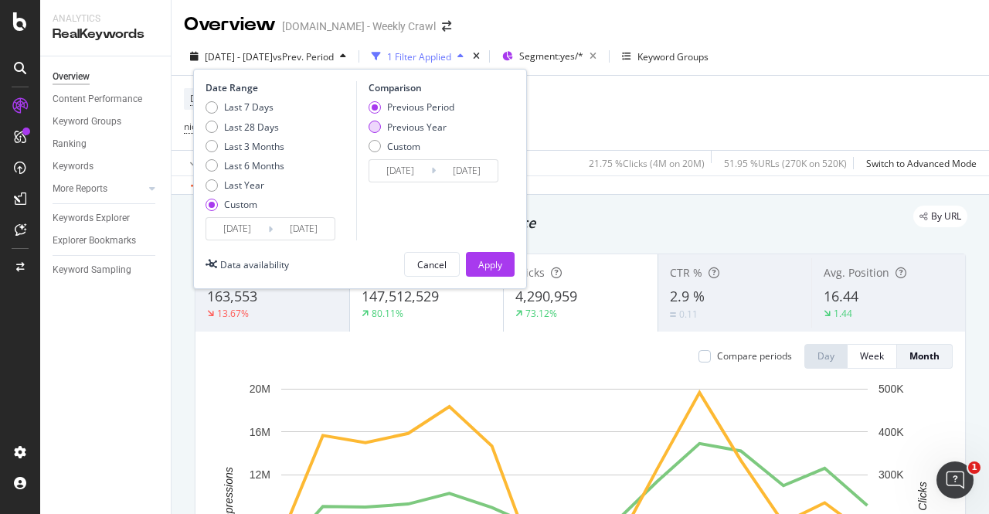
click at [374, 126] on div "Previous Year" at bounding box center [375, 127] width 12 height 12
type input "2023/06/14"
type input "[DATE]"
click at [375, 104] on div "Previous Period" at bounding box center [375, 107] width 12 height 12
type input "2023/04/02"
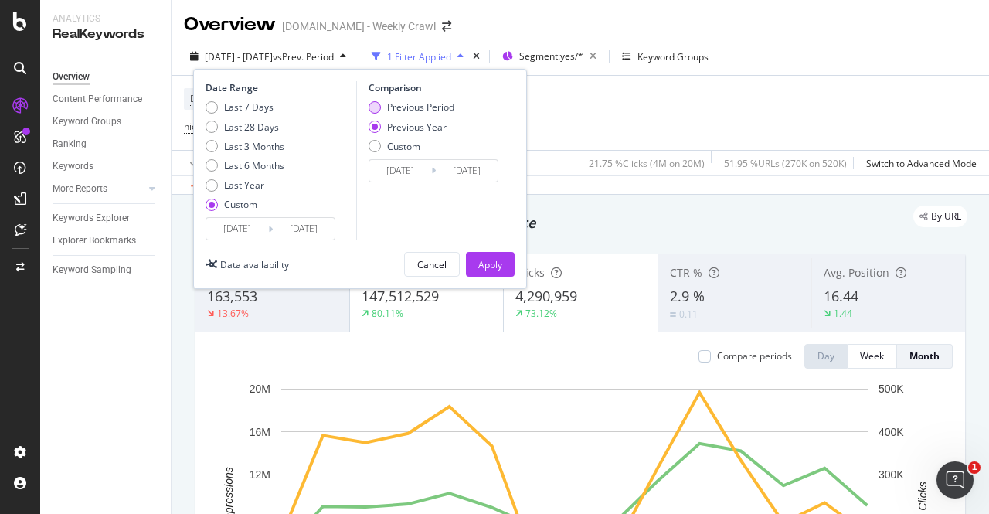
type input "2024/06/11"
click at [372, 129] on div "Previous Year" at bounding box center [375, 127] width 12 height 12
type input "2023/06/14"
type input "[DATE]"
click at [373, 105] on div "Previous Period" at bounding box center [375, 107] width 12 height 12
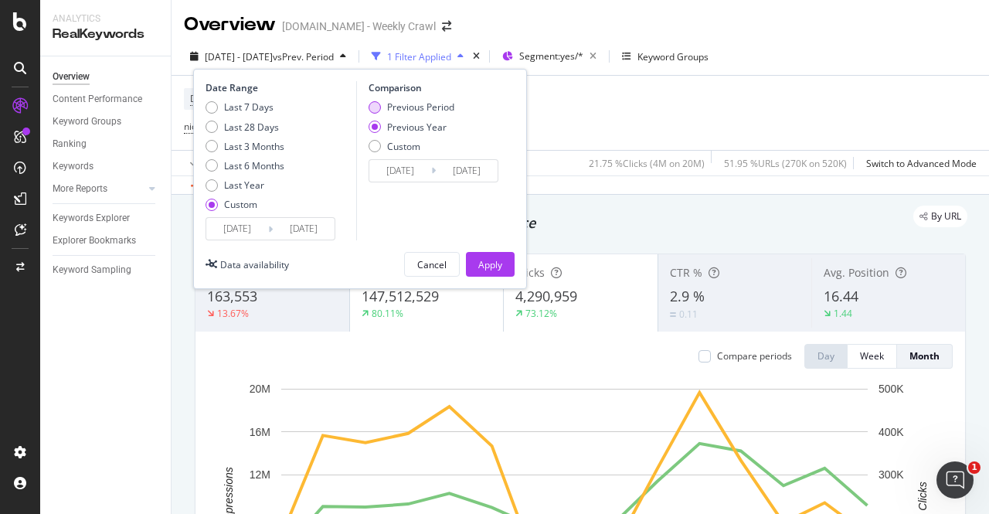
type input "2023/04/02"
type input "2024/06/11"
click at [372, 125] on div "Previous Year" at bounding box center [375, 127] width 12 height 12
type input "2023/06/14"
type input "[DATE]"
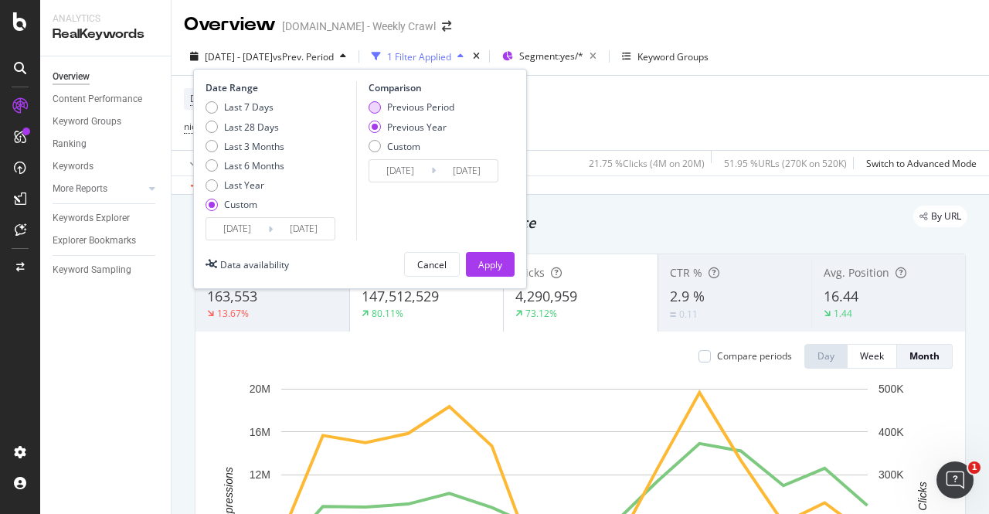
click at [372, 107] on div "Previous Period" at bounding box center [375, 107] width 12 height 12
type input "2023/04/02"
type input "2024/06/11"
click at [720, 114] on div "Device = All and Country = All and Keywords = All nick-segment = yes/* Add Filt…" at bounding box center [580, 113] width 793 height 74
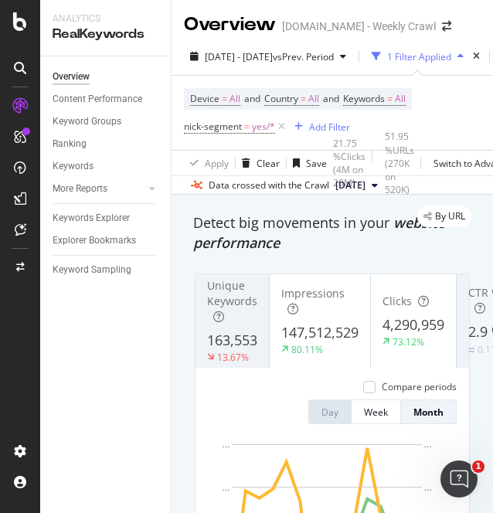
click at [314, 397] on div "Compare periods Day Week Month" at bounding box center [332, 402] width 249 height 44
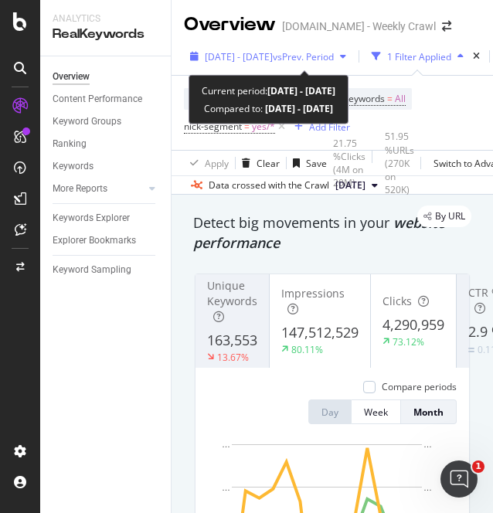
click at [334, 52] on span "vs Prev. Period" at bounding box center [303, 56] width 61 height 13
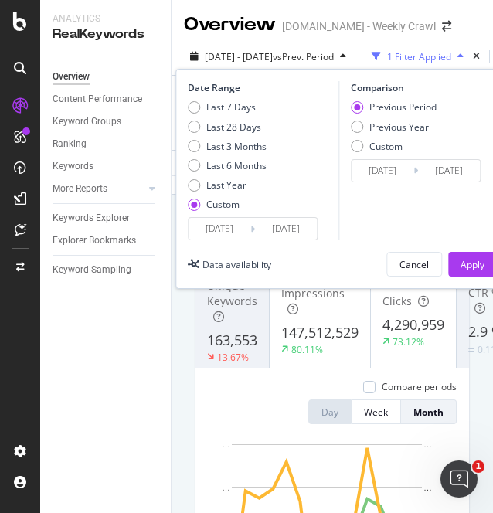
click at [352, 133] on div "Previous Period Previous Year Custom" at bounding box center [394, 129] width 86 height 58
click at [357, 124] on div "Previous Year" at bounding box center [357, 127] width 12 height 12
type input "2023/06/14"
type input "[DATE]"
click at [464, 270] on div "Apply" at bounding box center [473, 264] width 24 height 13
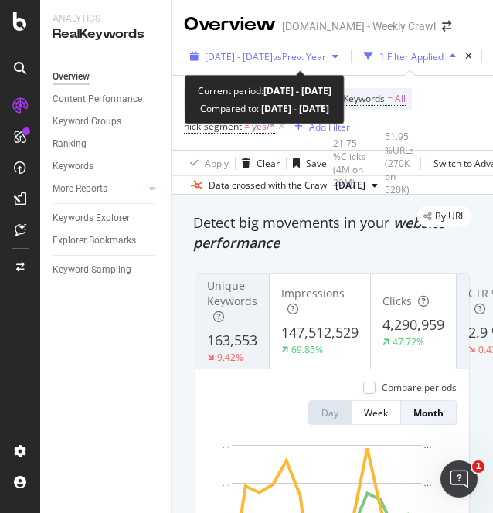
click at [273, 59] on span "[DATE] - [DATE]" at bounding box center [239, 56] width 68 height 13
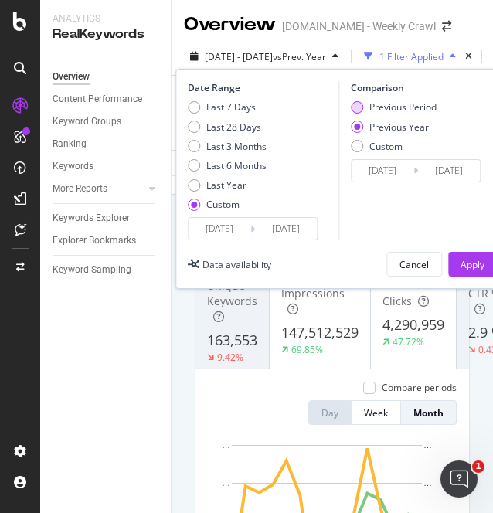
click at [359, 110] on div "Previous Period" at bounding box center [357, 107] width 12 height 12
type input "2023/04/02"
type input "2024/06/11"
click at [467, 263] on div "Apply" at bounding box center [473, 264] width 24 height 13
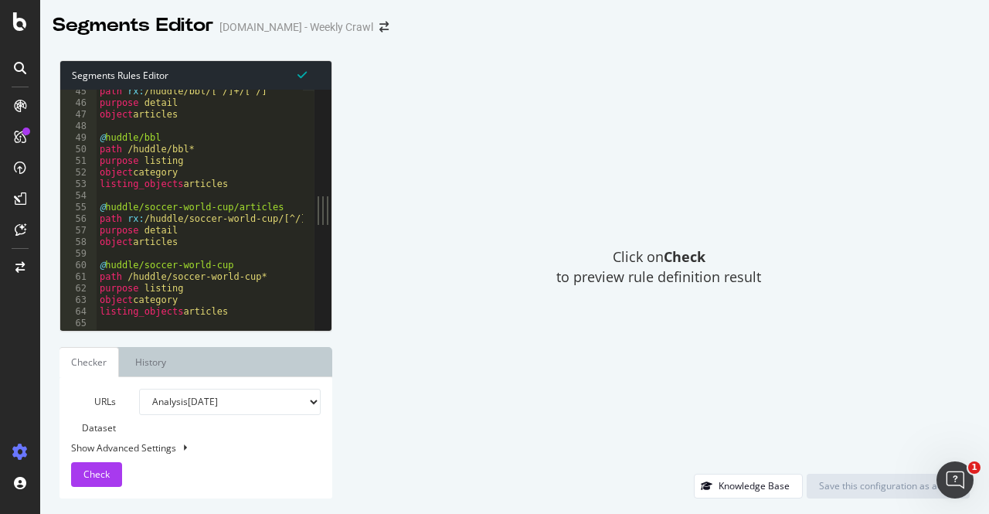
scroll to position [704, 0]
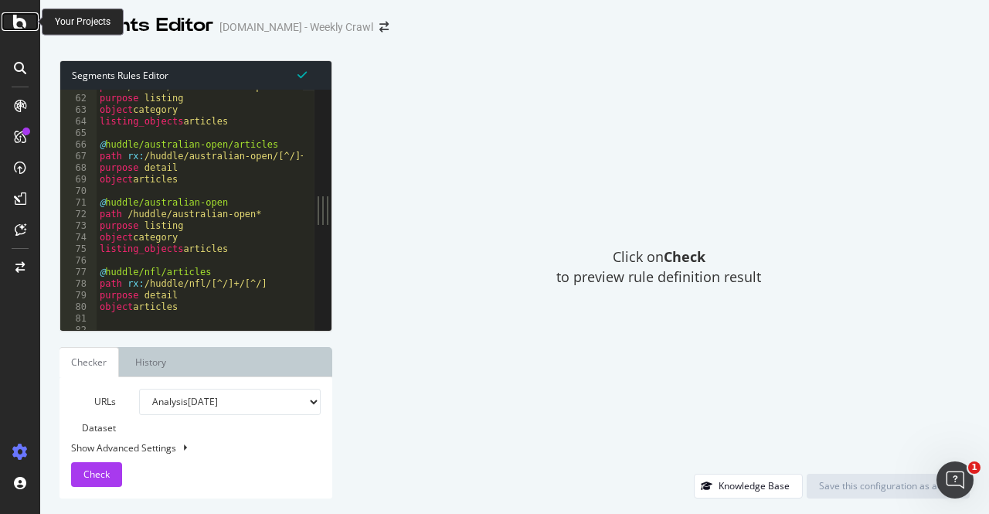
click at [15, 25] on icon at bounding box center [20, 21] width 14 height 19
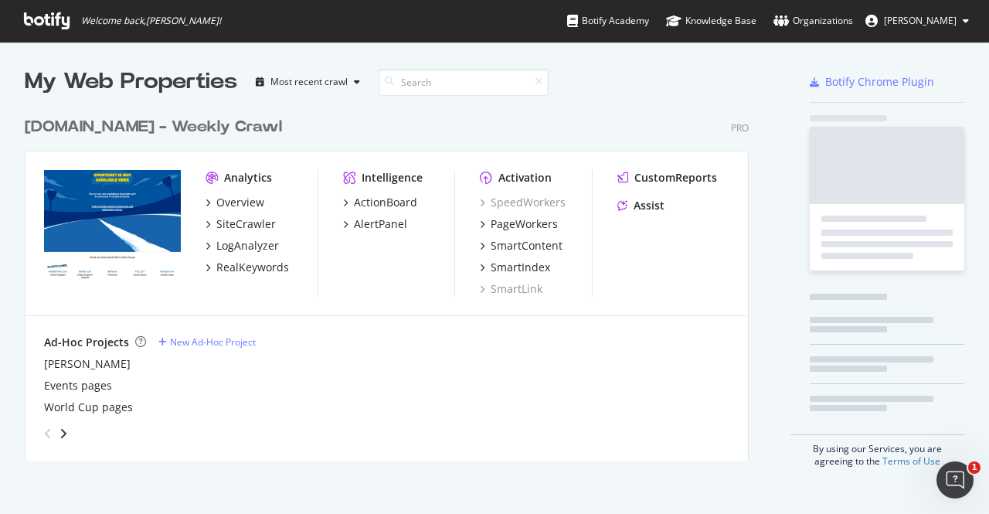
scroll to position [502, 965]
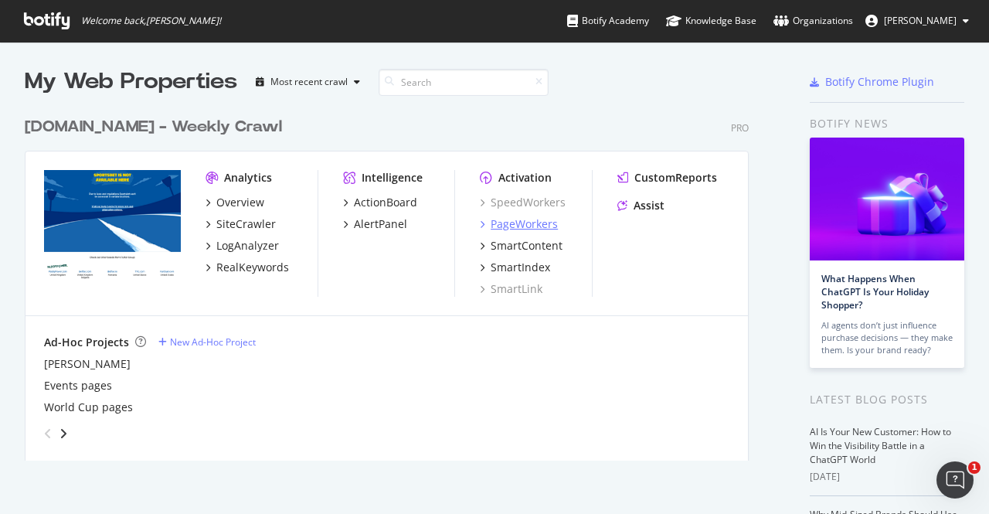
click at [539, 218] on div "PageWorkers" at bounding box center [524, 223] width 67 height 15
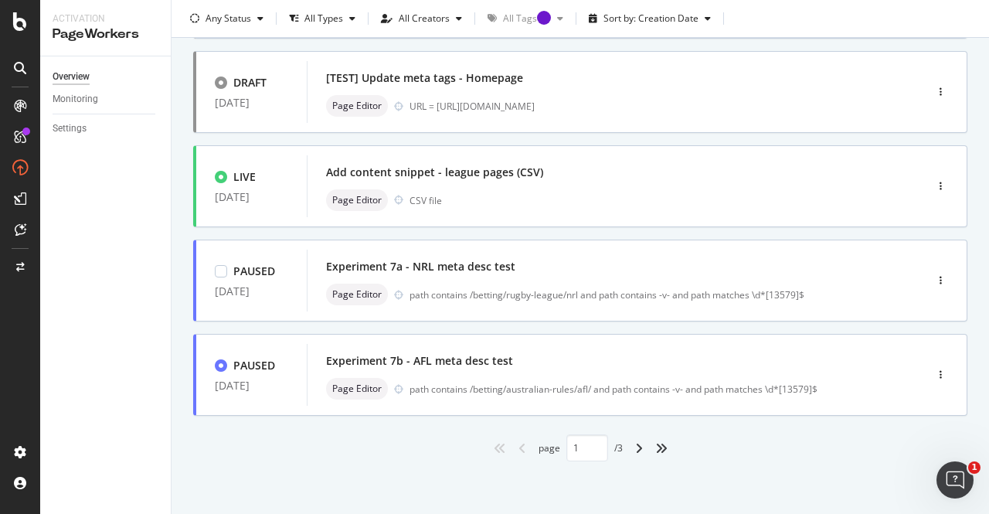
scroll to position [655, 0]
click at [686, 171] on div "Add content snippet - league pages (CSV)" at bounding box center [592, 172] width 533 height 22
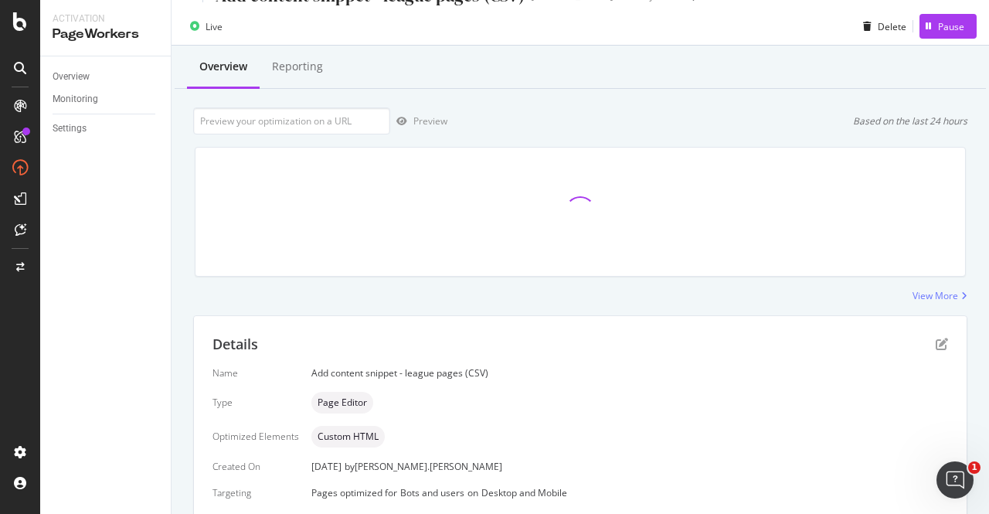
scroll to position [28, 0]
click at [318, 78] on div "Reporting" at bounding box center [298, 68] width 76 height 42
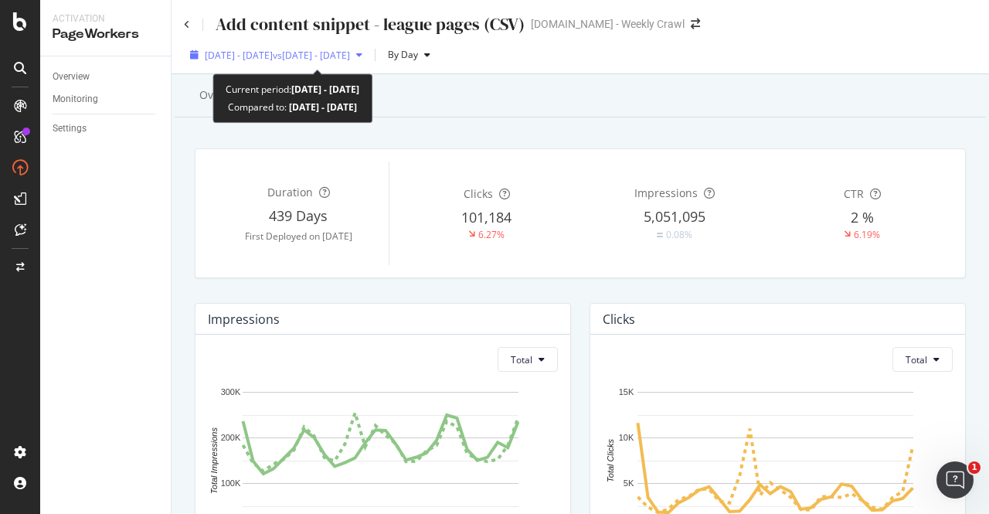
click at [350, 51] on span "vs [DATE] - [DATE]" at bounding box center [311, 55] width 77 height 13
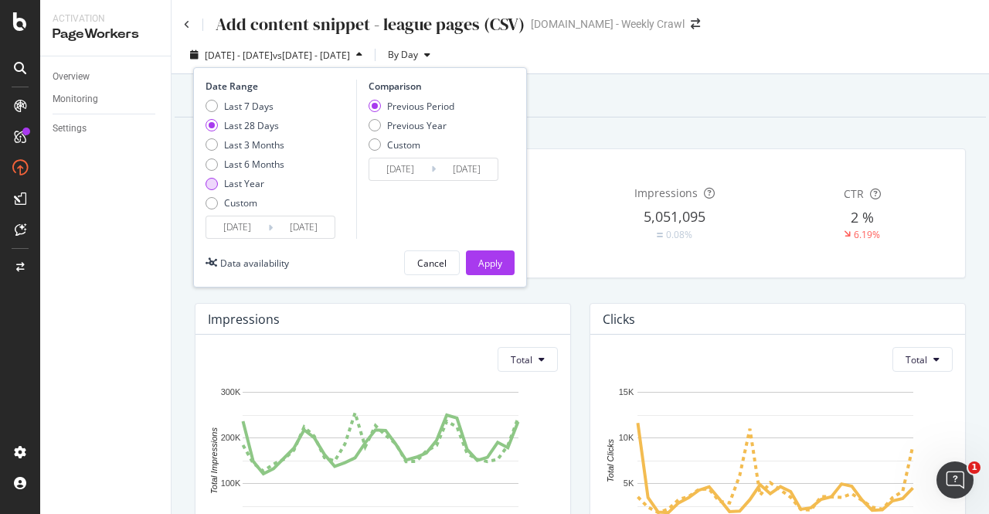
click at [206, 186] on div "Last Year" at bounding box center [212, 184] width 12 height 12
type input "[DATE]"
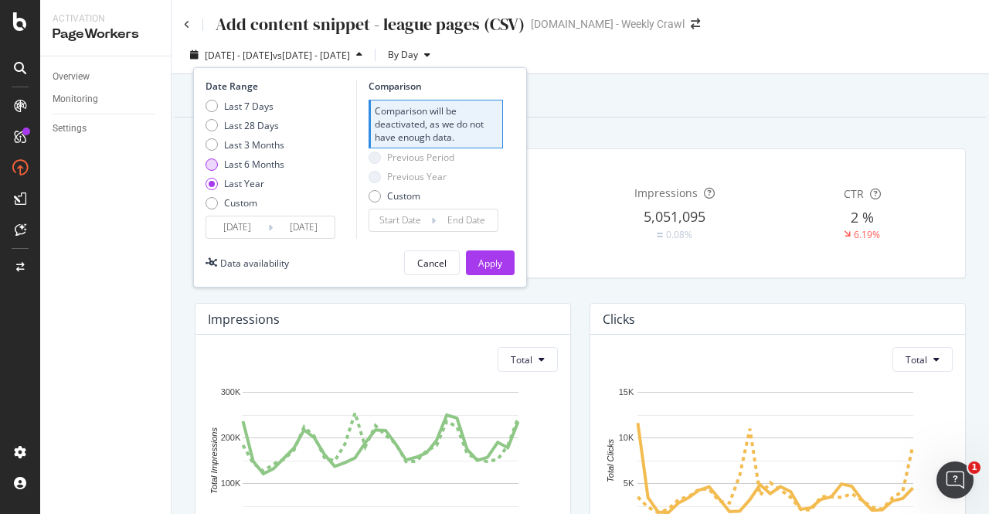
click at [209, 161] on div "Last 6 Months" at bounding box center [212, 164] width 12 height 12
type input "[DATE]"
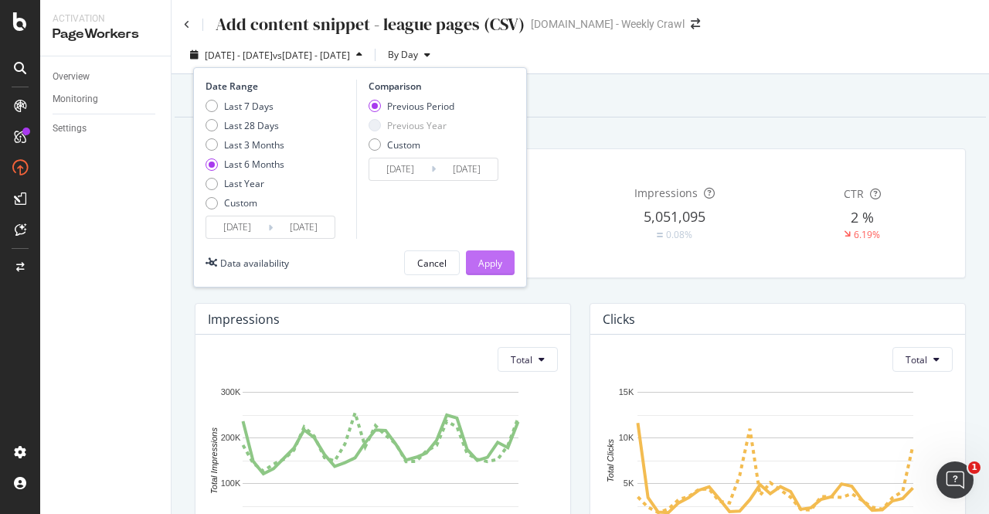
click at [495, 270] on div "Apply" at bounding box center [490, 262] width 24 height 23
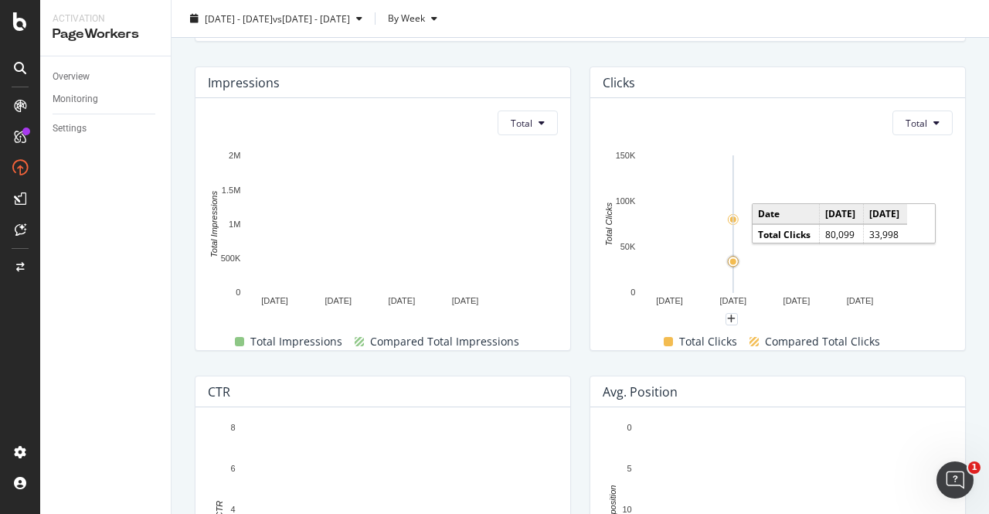
scroll to position [440, 0]
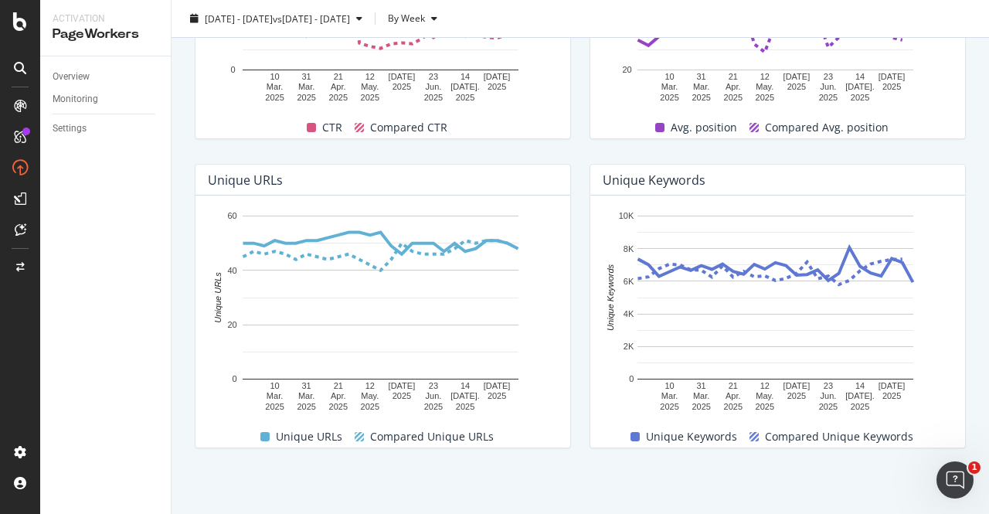
click at [726, 253] on rect "A chart." at bounding box center [775, 298] width 276 height 164
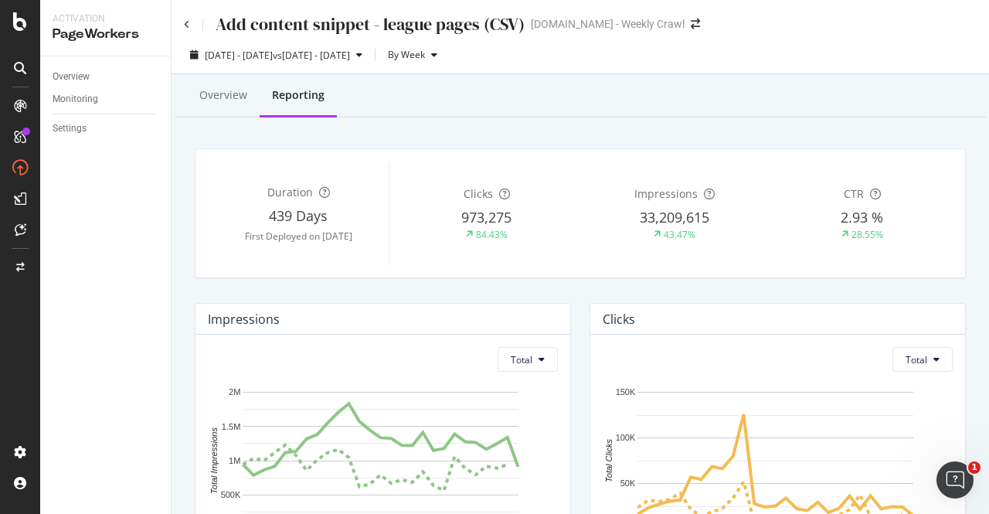
scroll to position [0, 0]
click at [97, 95] on div "Monitoring" at bounding box center [76, 99] width 46 height 16
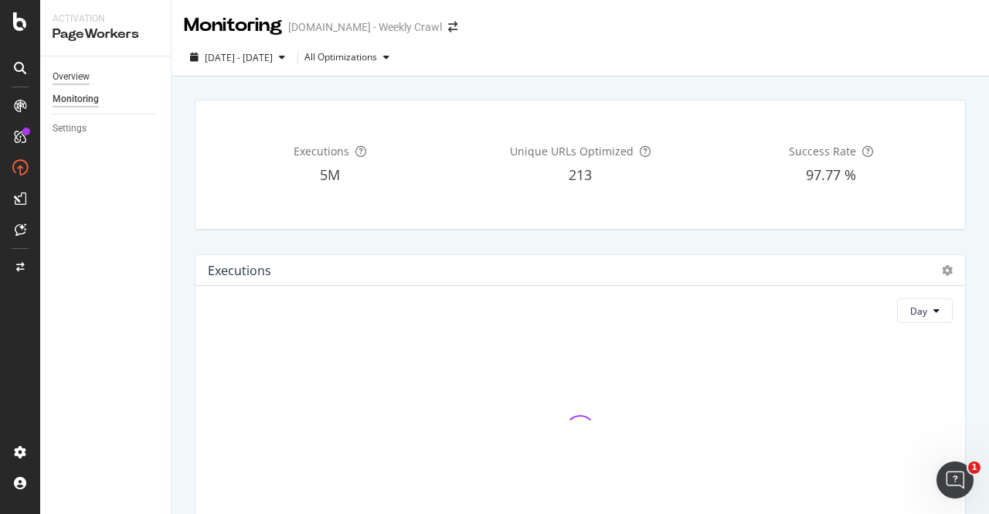
click at [87, 78] on div "Overview" at bounding box center [71, 77] width 37 height 16
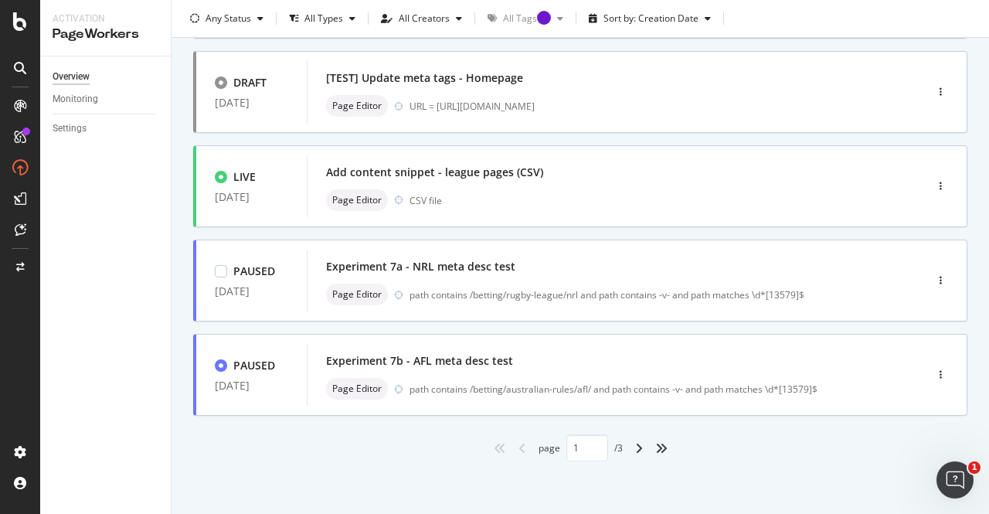
scroll to position [655, 0]
click at [606, 195] on div "Page Editor CSV file" at bounding box center [592, 200] width 533 height 22
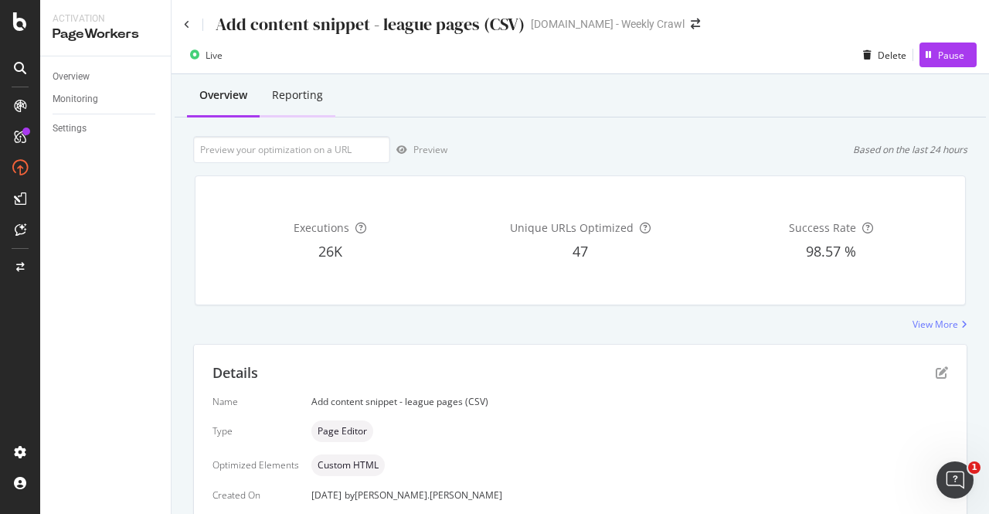
click at [303, 100] on div "Reporting" at bounding box center [297, 94] width 51 height 15
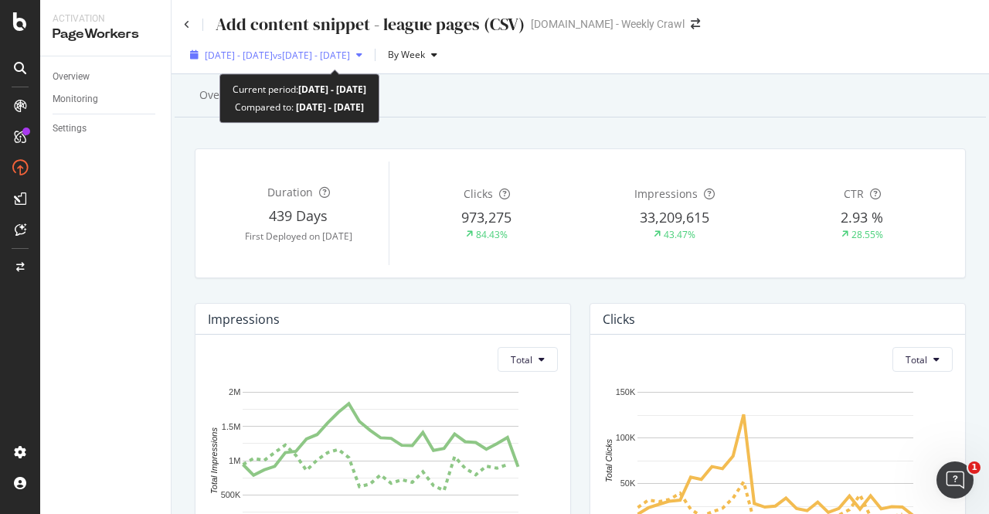
click at [350, 59] on span "vs [DATE] - [DATE]" at bounding box center [311, 55] width 77 height 13
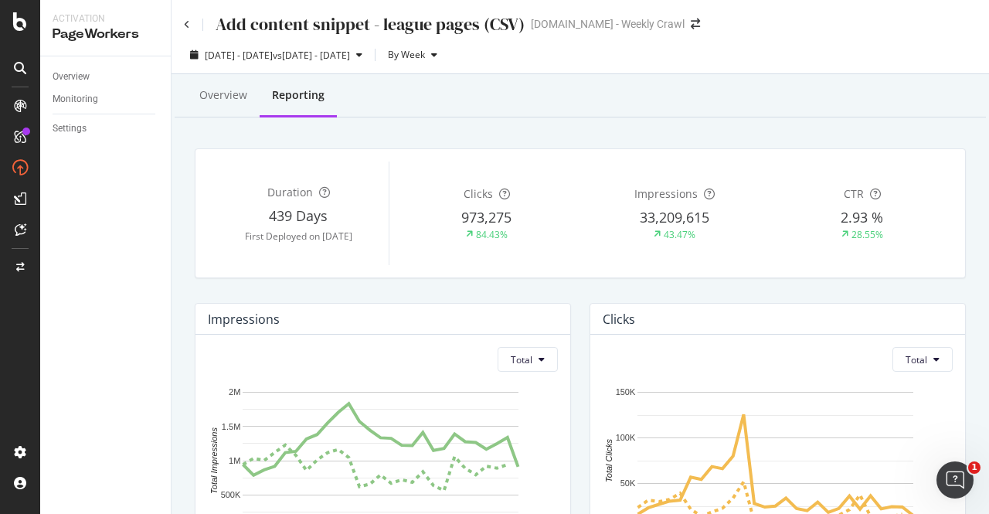
click at [622, 149] on div "Duration 439 Days First Deployed on [DATE] Clicks 973,275 84.43% Impressions 33…" at bounding box center [580, 213] width 770 height 128
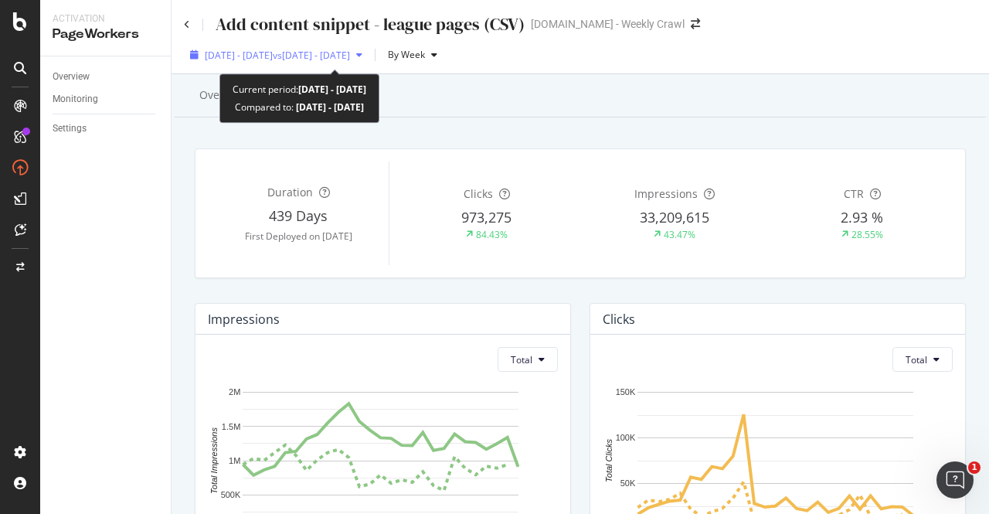
click at [350, 55] on span "vs [DATE] - [DATE]" at bounding box center [311, 55] width 77 height 13
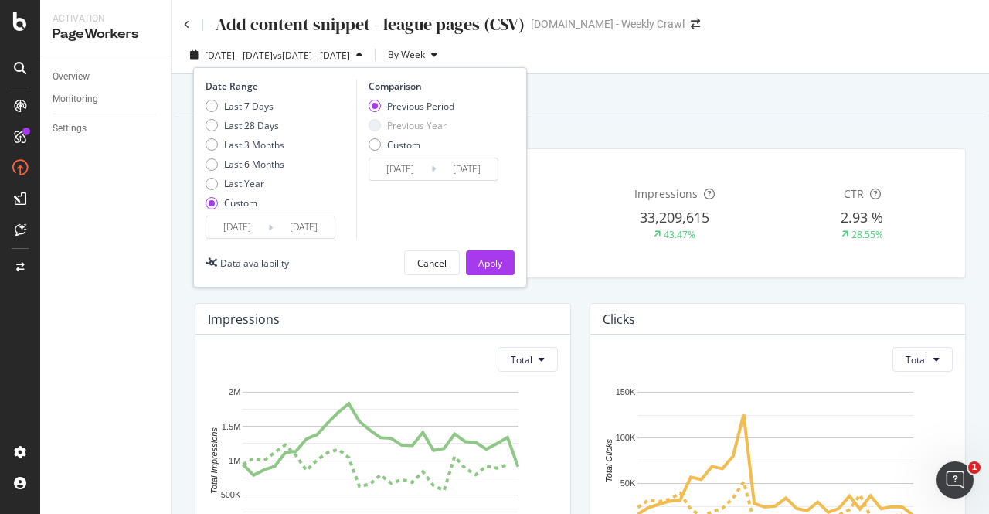
click at [279, 232] on input "[DATE]" at bounding box center [304, 227] width 62 height 22
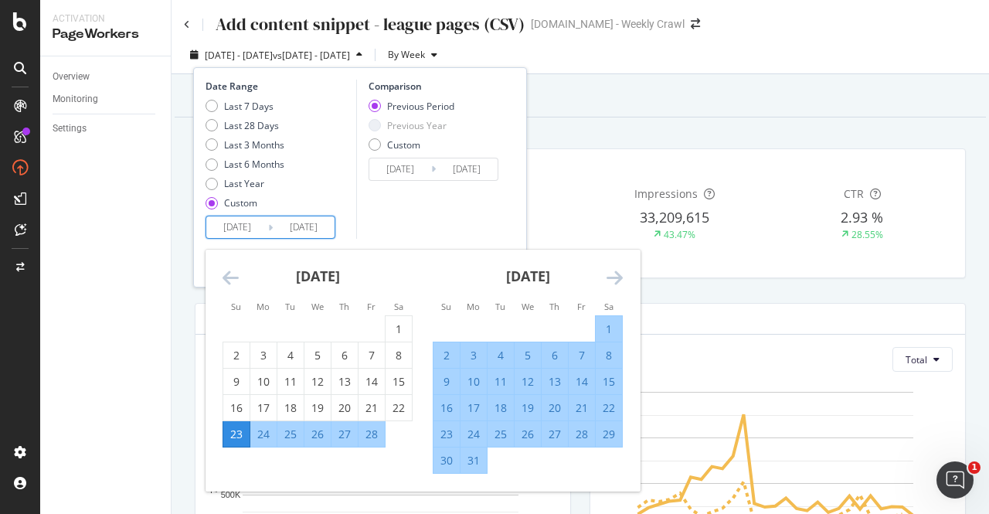
click at [226, 285] on icon "Move backward to switch to the previous month." at bounding box center [231, 277] width 16 height 19
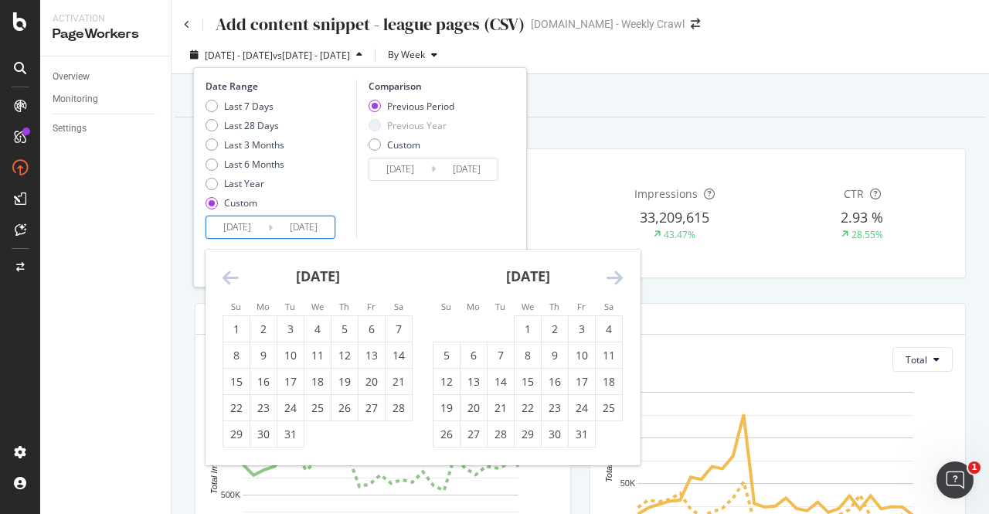
click at [226, 285] on icon "Move backward to switch to the previous month." at bounding box center [231, 277] width 16 height 19
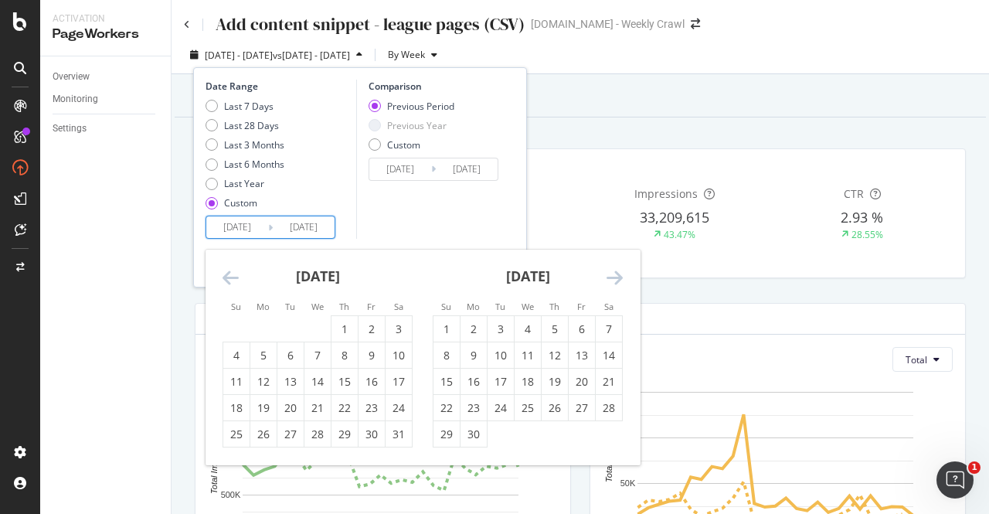
click at [226, 285] on icon "Move backward to switch to the previous month." at bounding box center [231, 277] width 16 height 19
click at [309, 383] on div "12" at bounding box center [317, 381] width 26 height 15
type input "[DATE]"
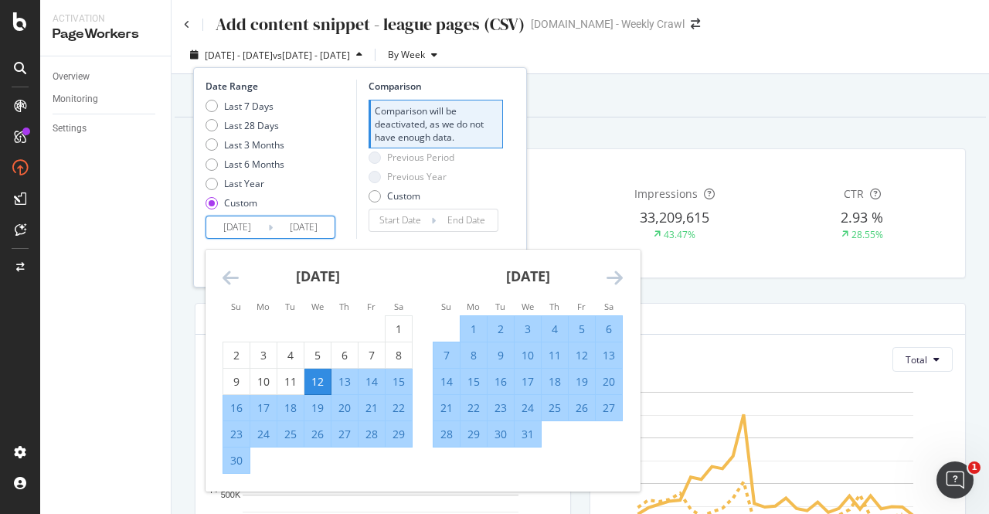
click at [489, 189] on div "Previous Period Previous Year Custom" at bounding box center [436, 180] width 134 height 58
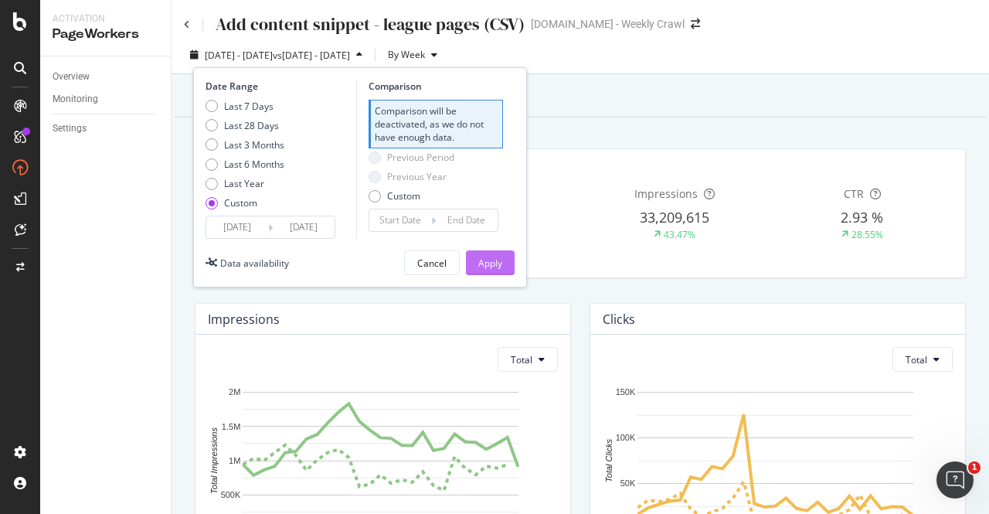
click at [482, 263] on div "Apply" at bounding box center [490, 263] width 24 height 13
